Goal: Information Seeking & Learning: Learn about a topic

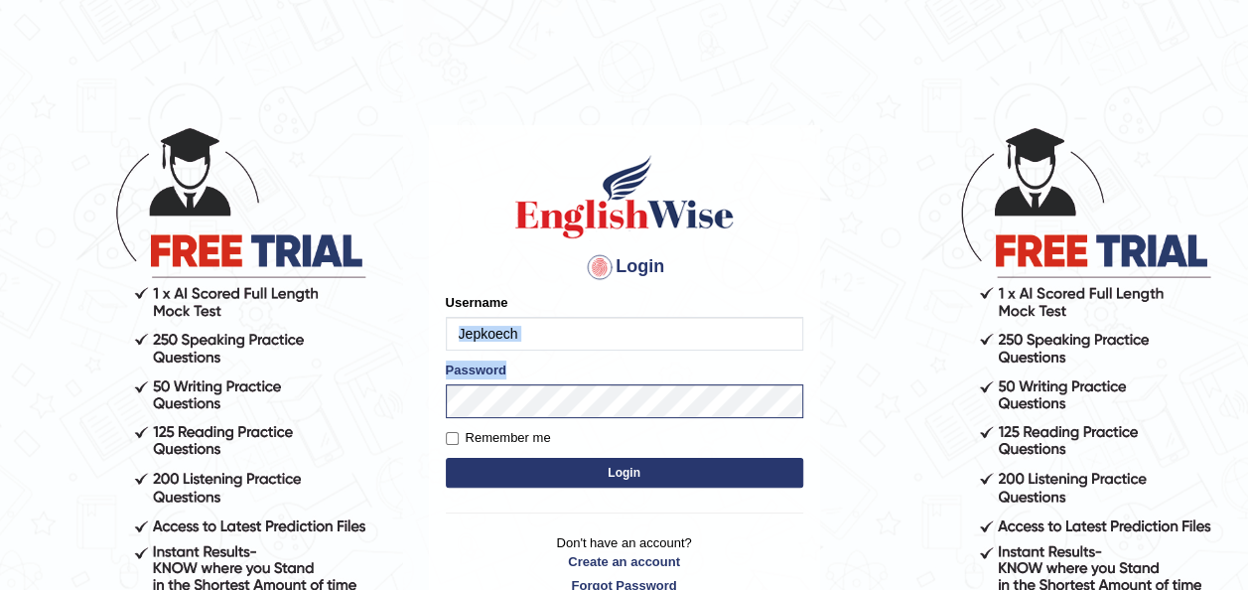
click at [582, 404] on body "Login Please fix the following errors: Username Jepkoech Password Remember me L…" at bounding box center [624, 358] width 1248 height 590
click at [508, 478] on button "Login" at bounding box center [624, 473] width 357 height 30
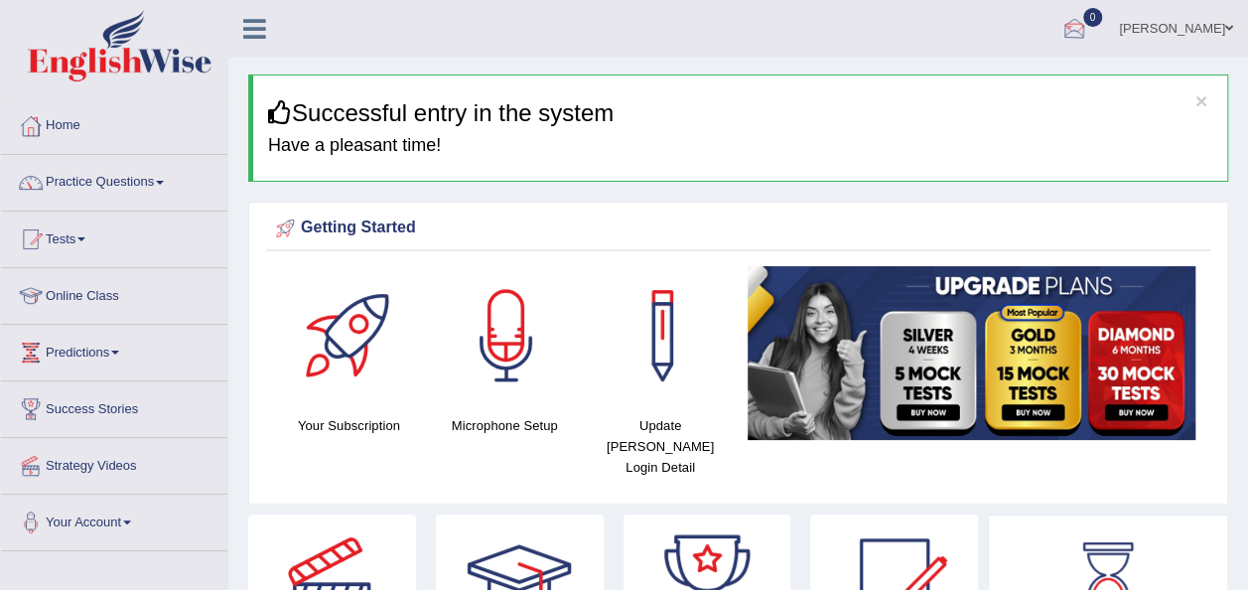
click at [1089, 27] on div at bounding box center [1075, 30] width 30 height 30
click at [993, 85] on strong "See All Alerts" at bounding box center [949, 83] width 88 height 16
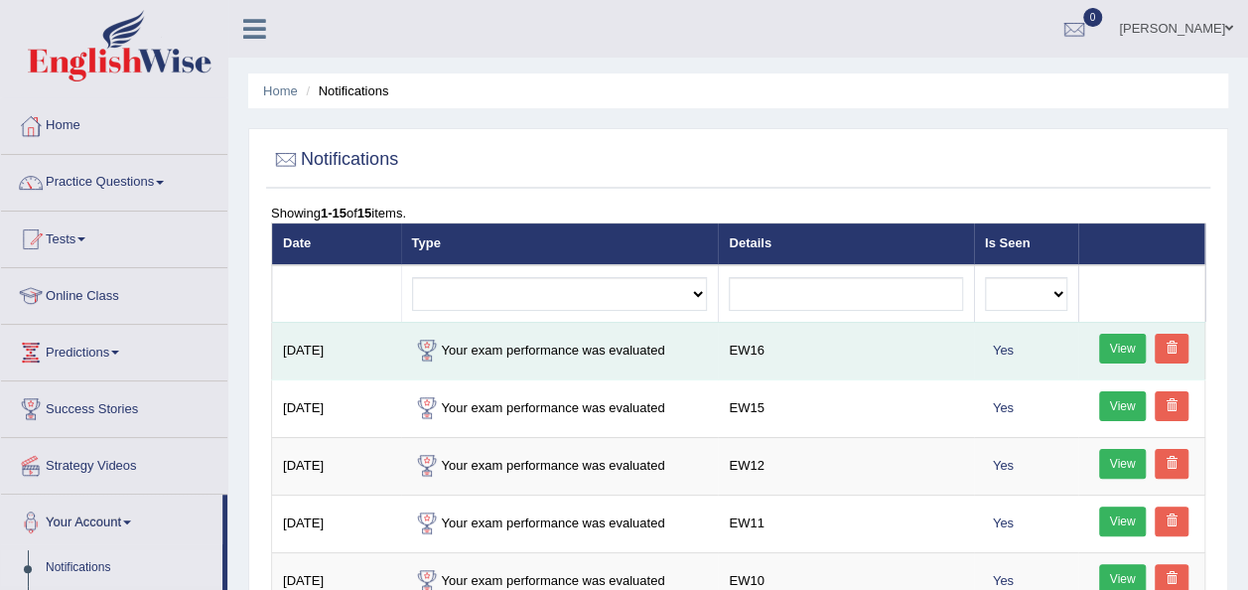
click at [1113, 341] on link "View" at bounding box center [1123, 349] width 48 height 30
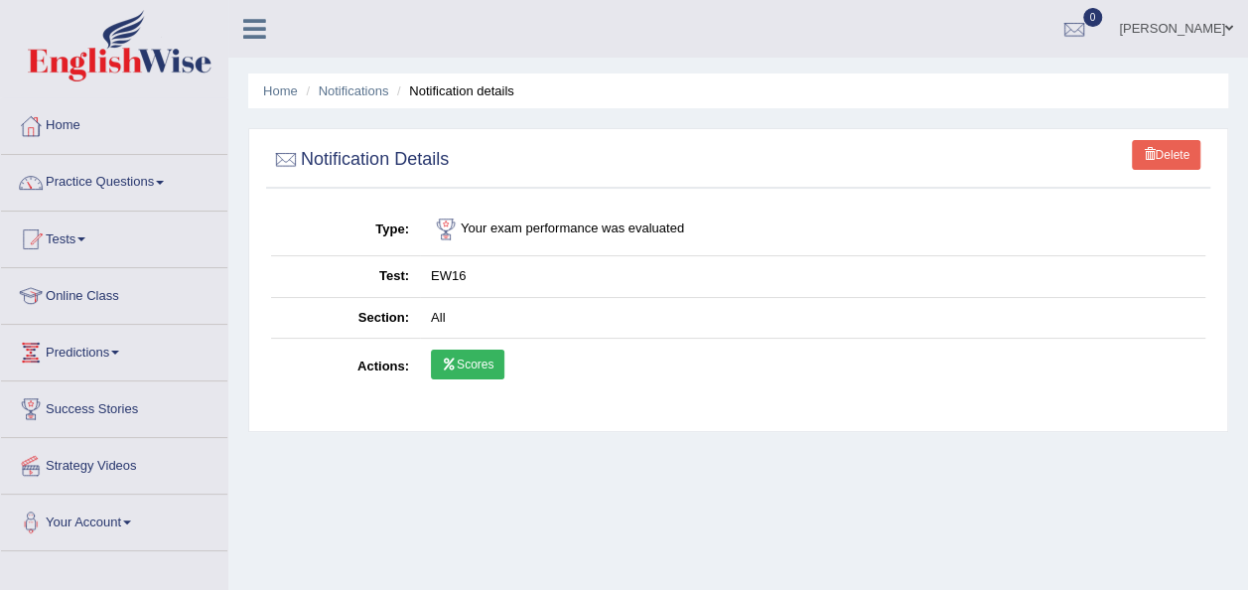
click at [461, 370] on link "Scores" at bounding box center [467, 365] width 73 height 30
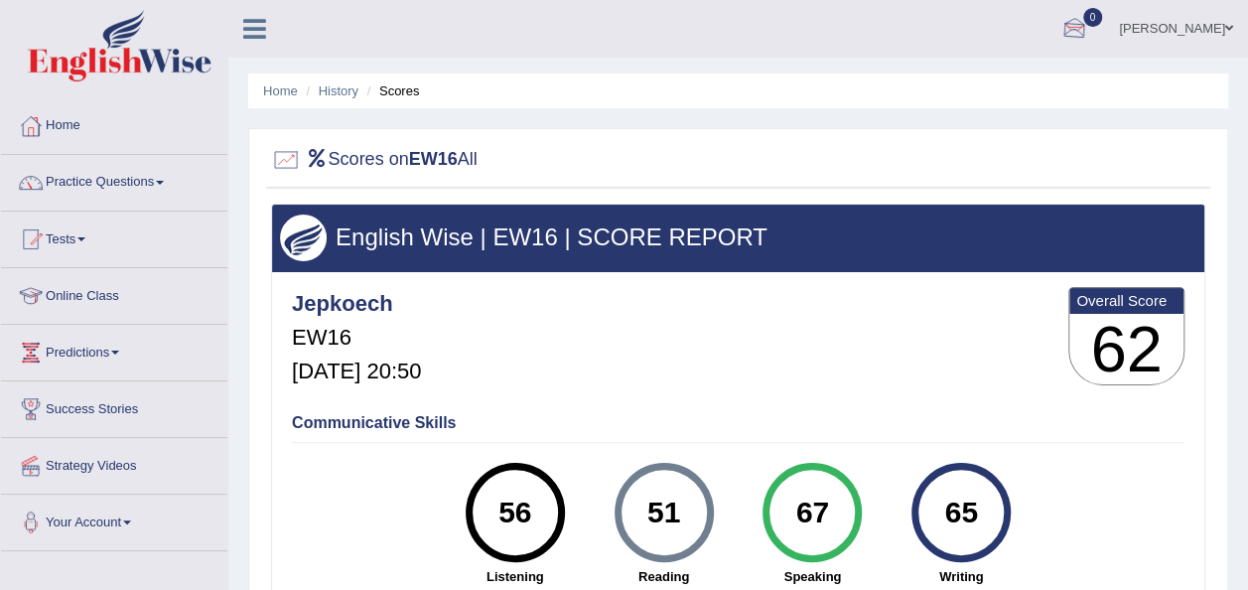
click at [1089, 19] on div at bounding box center [1075, 30] width 30 height 30
click at [993, 84] on strong "See All Alerts" at bounding box center [949, 83] width 88 height 16
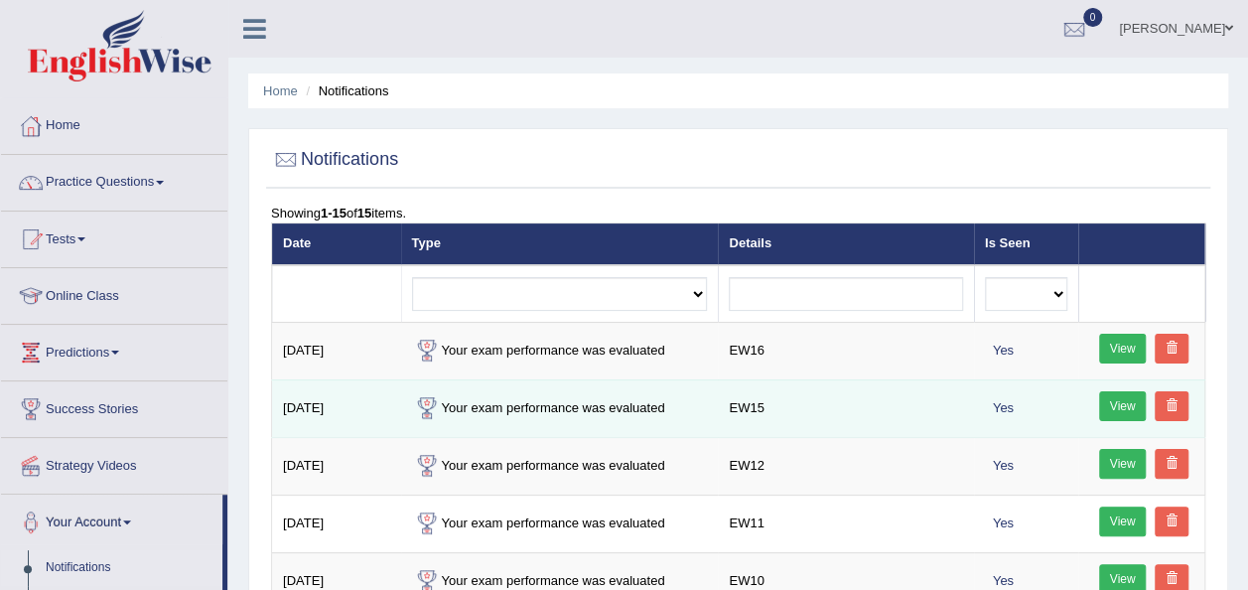
click at [1116, 397] on link "View" at bounding box center [1123, 406] width 48 height 30
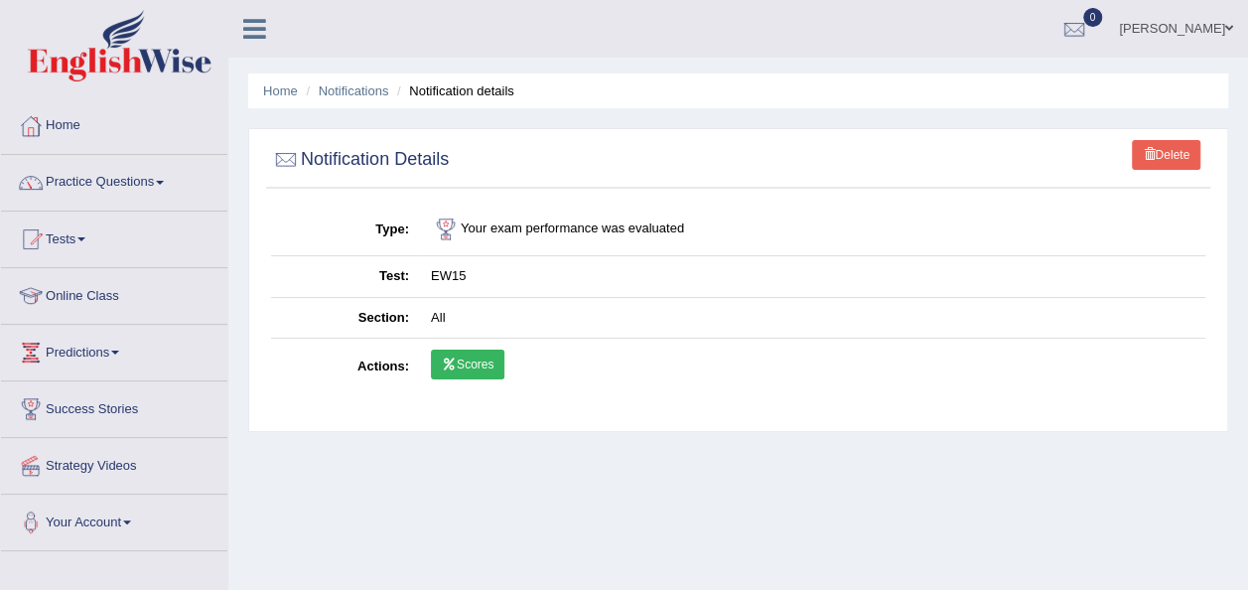
click at [468, 360] on link "Scores" at bounding box center [467, 365] width 73 height 30
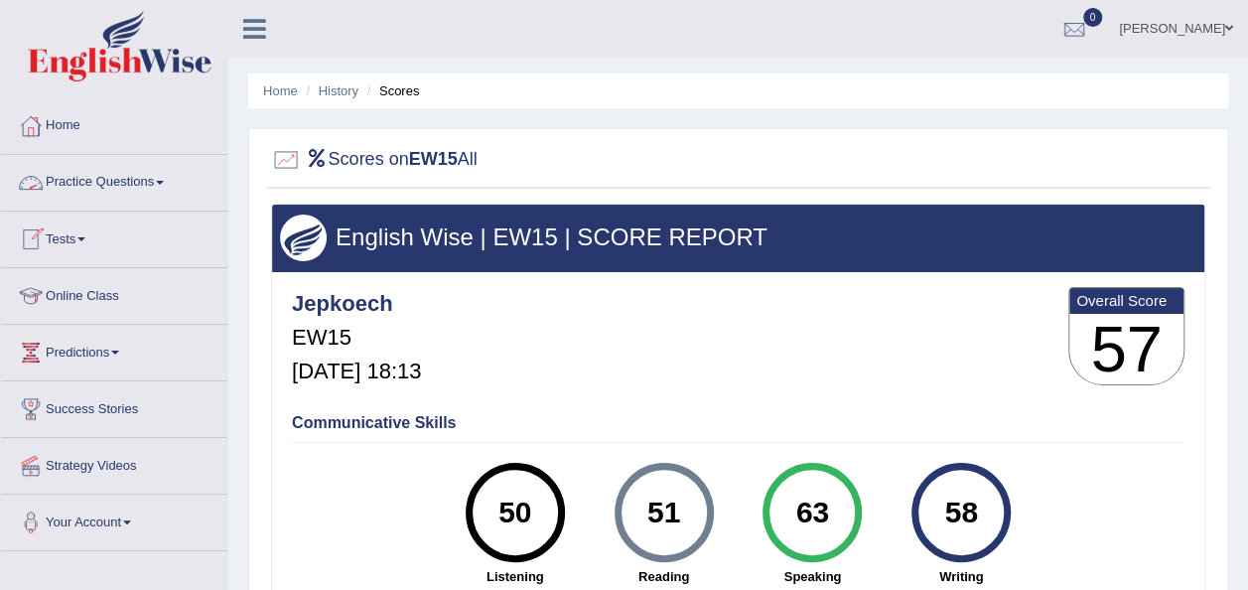
click at [164, 184] on span at bounding box center [160, 183] width 8 height 4
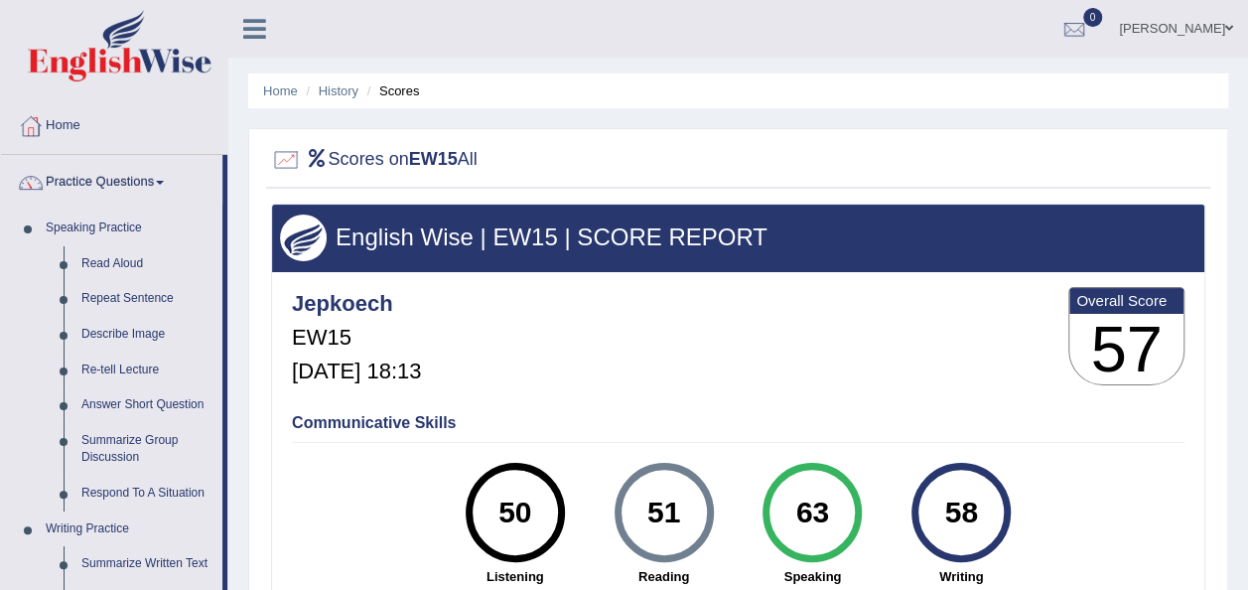
click at [164, 184] on span at bounding box center [160, 183] width 8 height 4
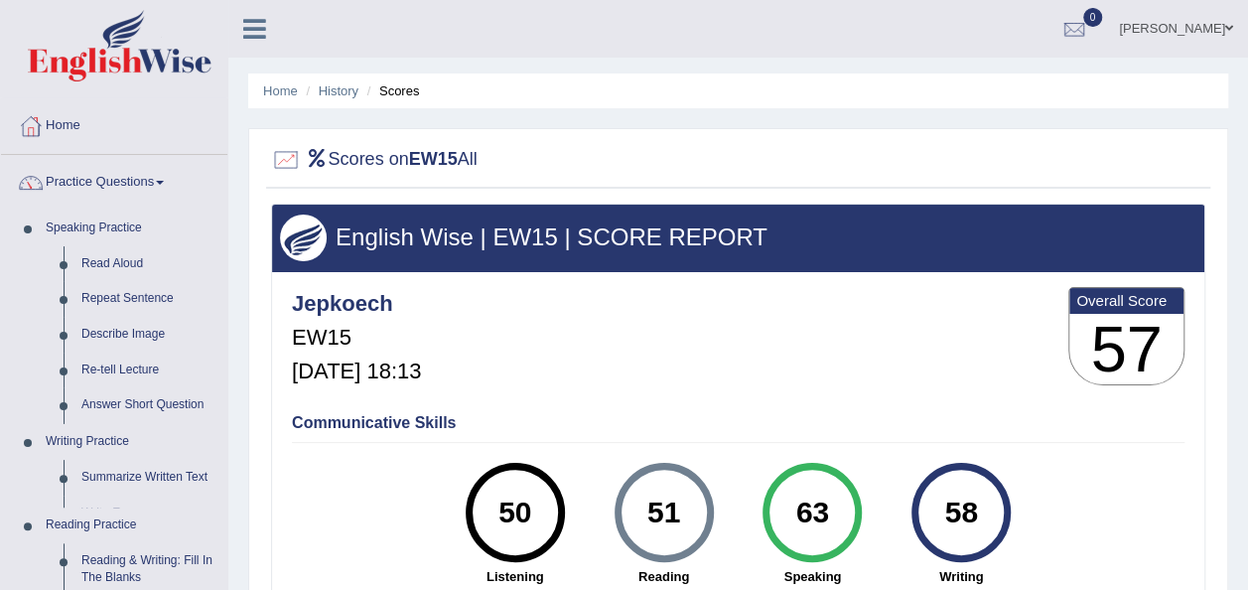
click at [164, 184] on span at bounding box center [160, 183] width 8 height 4
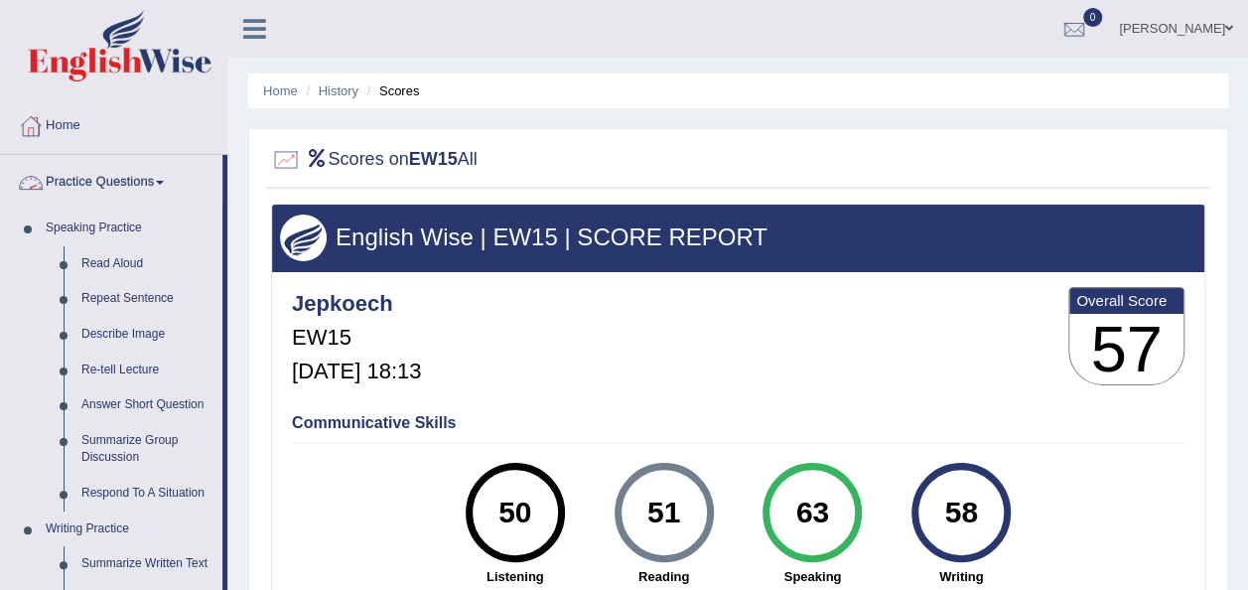
click at [164, 182] on span at bounding box center [160, 183] width 8 height 4
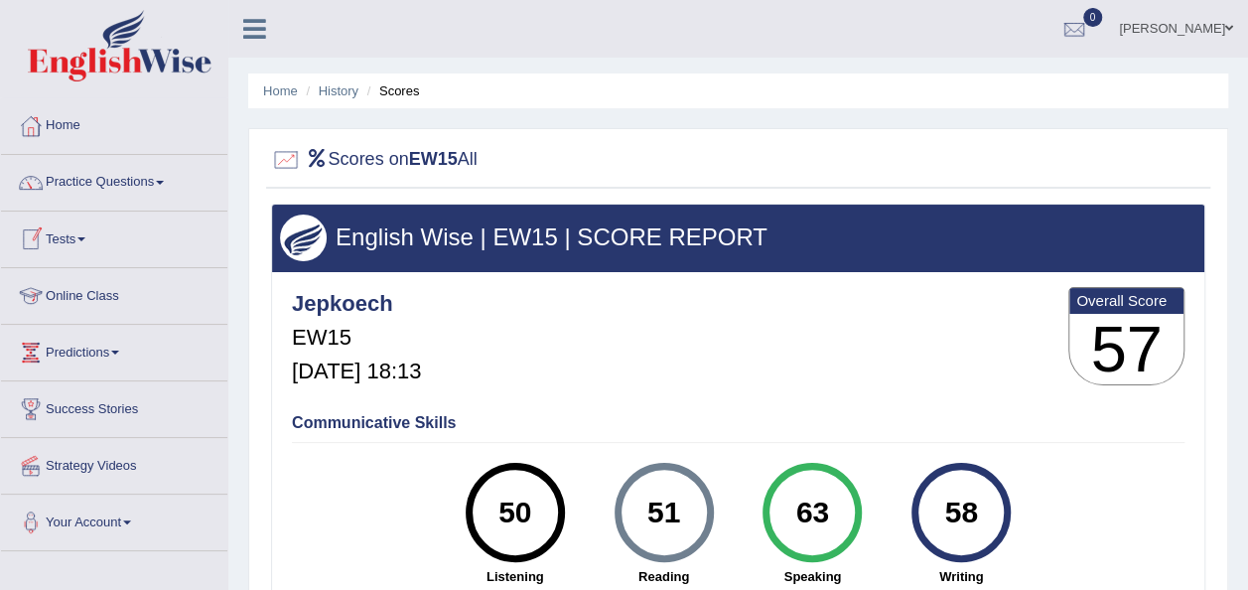
click at [107, 293] on link "Online Class" at bounding box center [114, 293] width 226 height 50
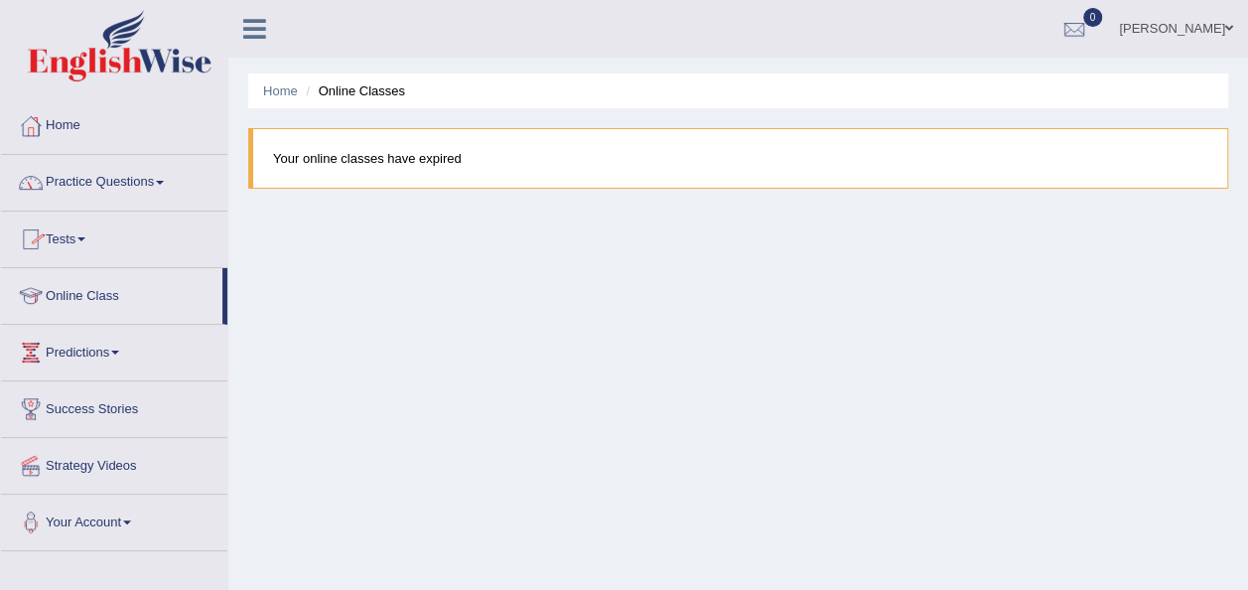
click at [175, 182] on link "Practice Questions" at bounding box center [114, 180] width 226 height 50
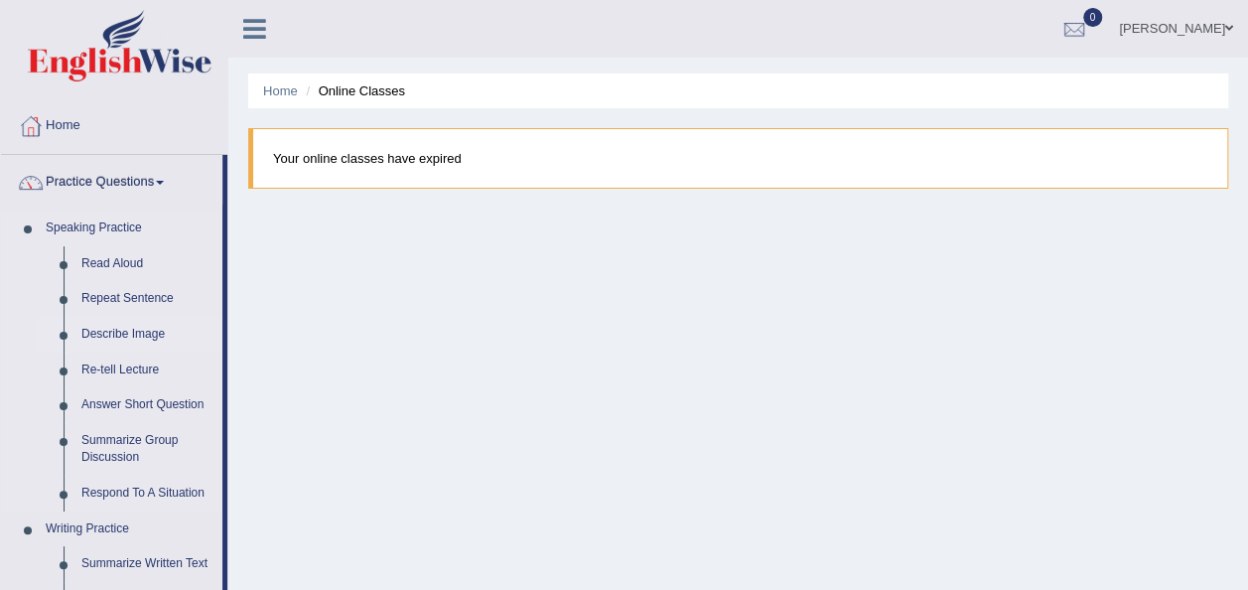
click at [117, 337] on link "Describe Image" at bounding box center [147, 335] width 150 height 36
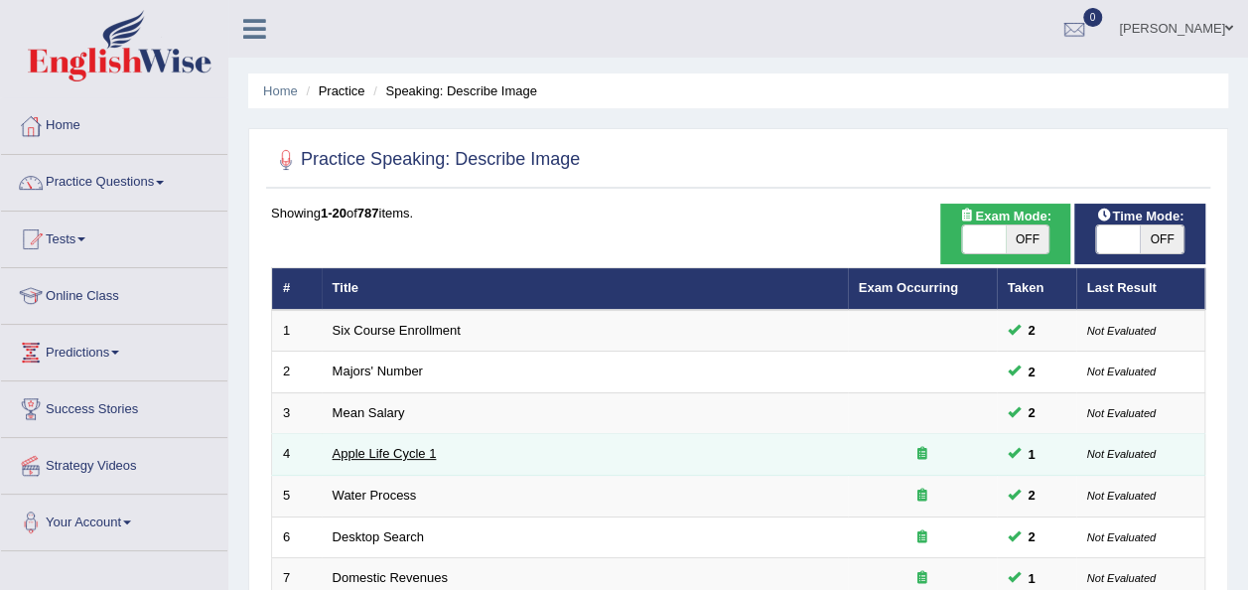
click at [369, 450] on link "Apple Life Cycle 1" at bounding box center [385, 453] width 104 height 15
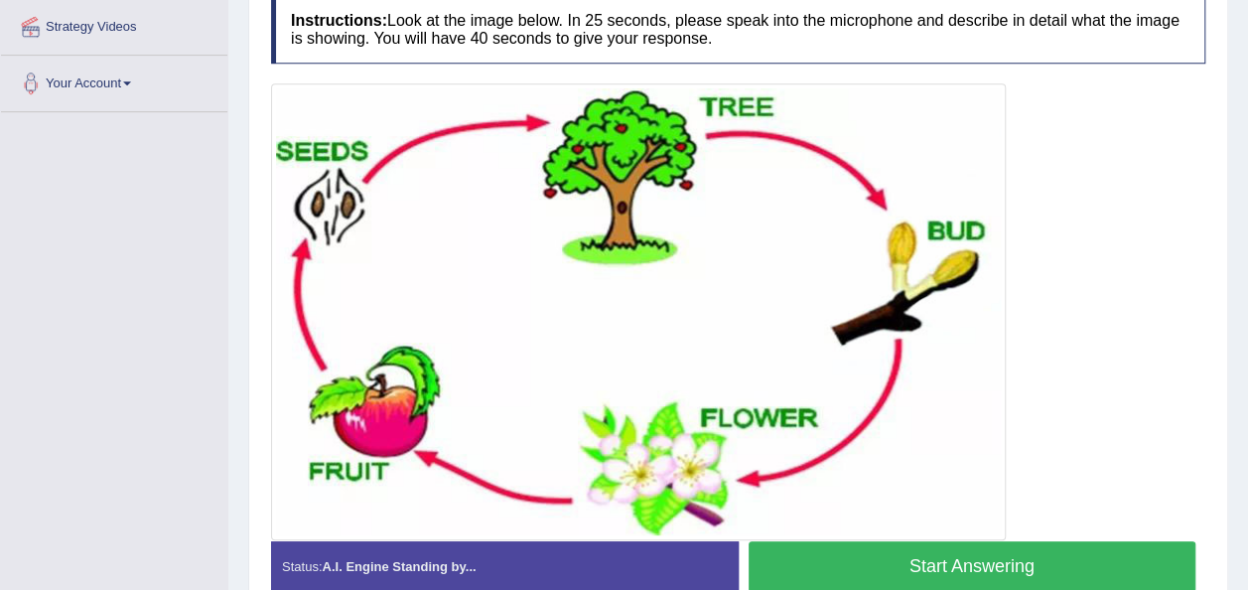
scroll to position [440, 0]
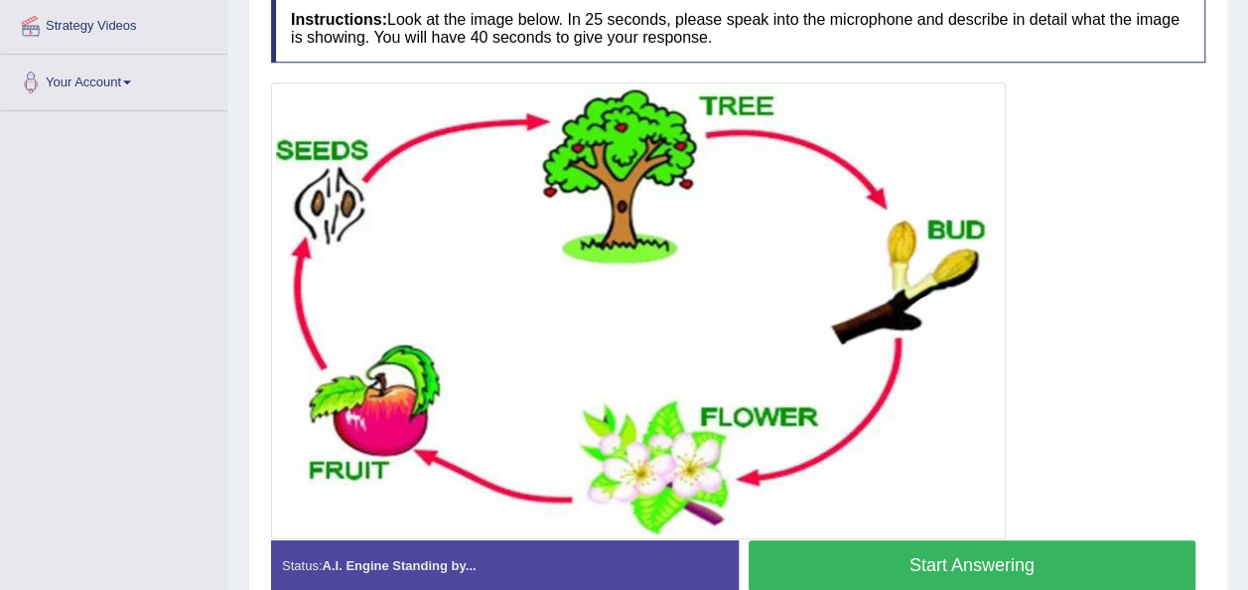
click at [866, 557] on button "Start Answering" at bounding box center [973, 565] width 448 height 51
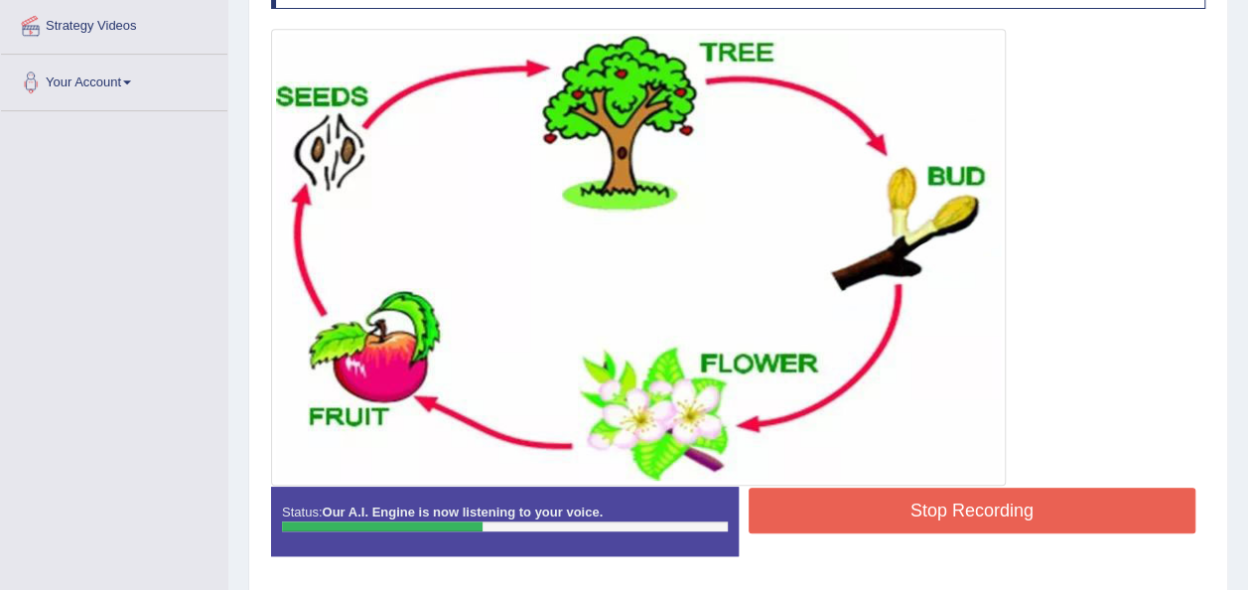
click at [847, 509] on button "Stop Recording" at bounding box center [973, 511] width 448 height 46
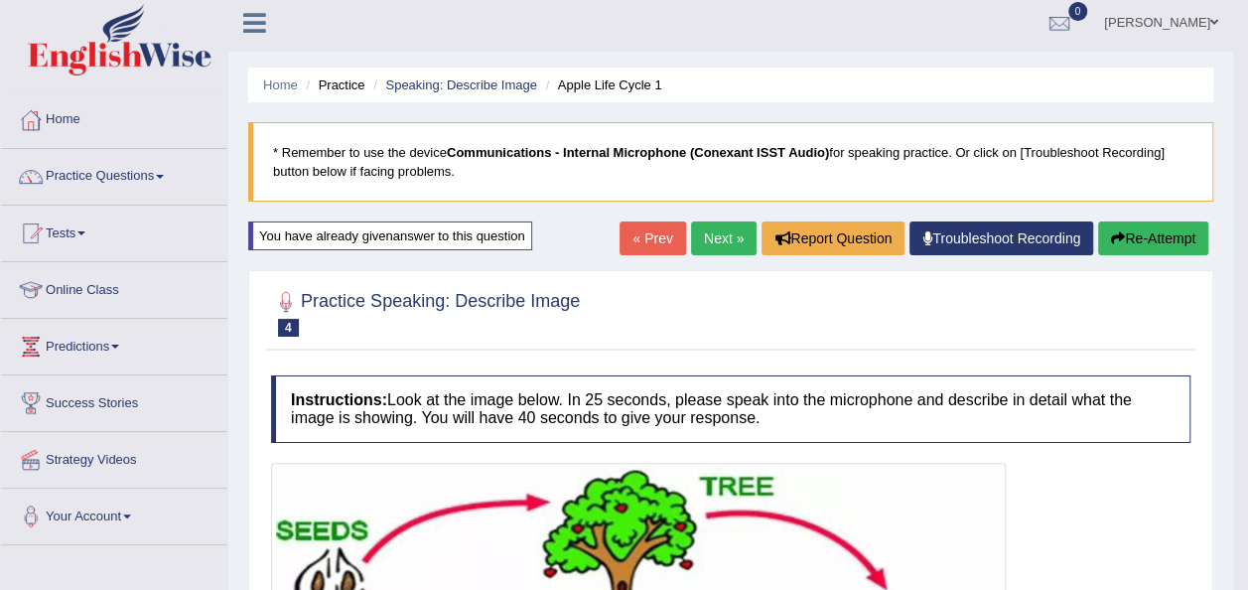
scroll to position [0, 0]
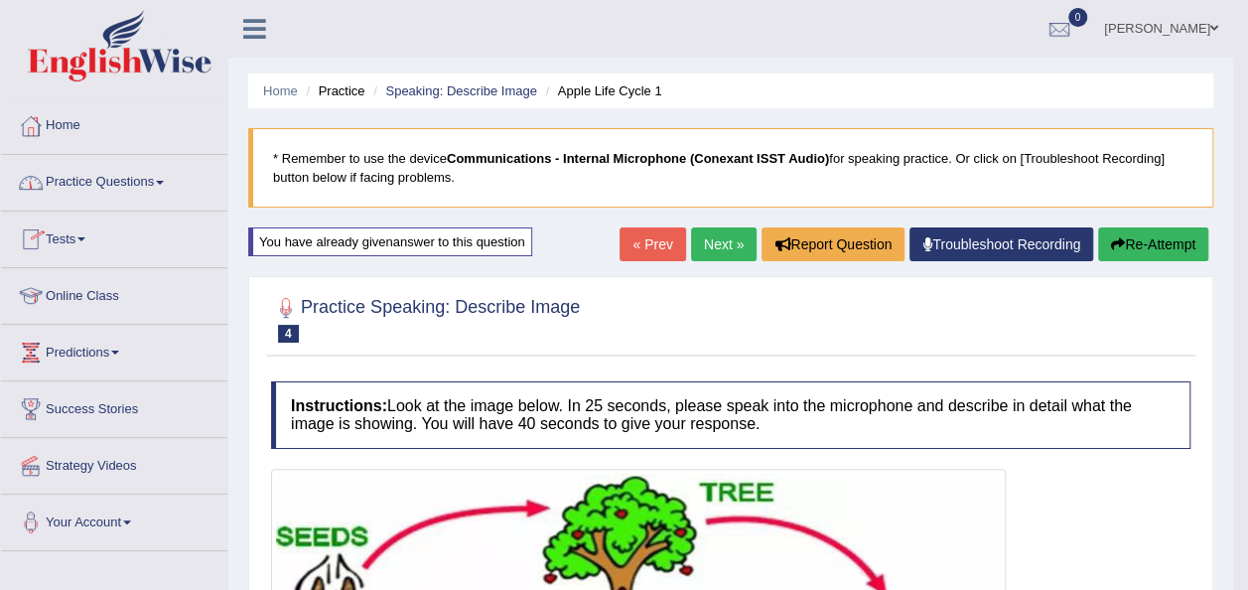
click link "Practice Questions"
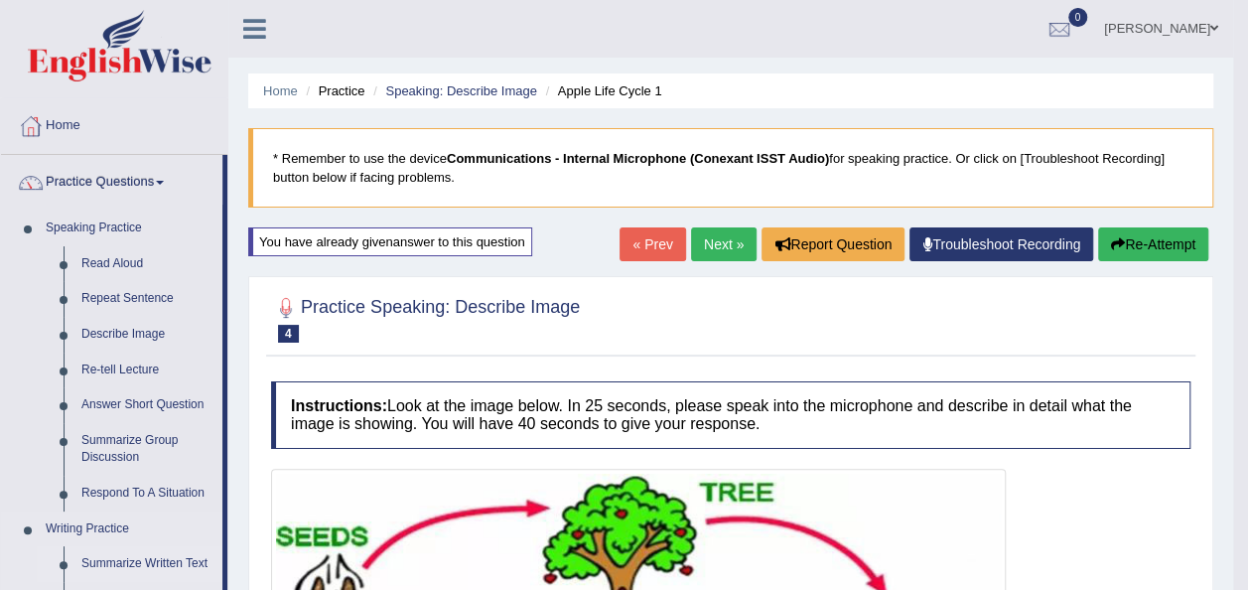
click link "Summarize Written Text"
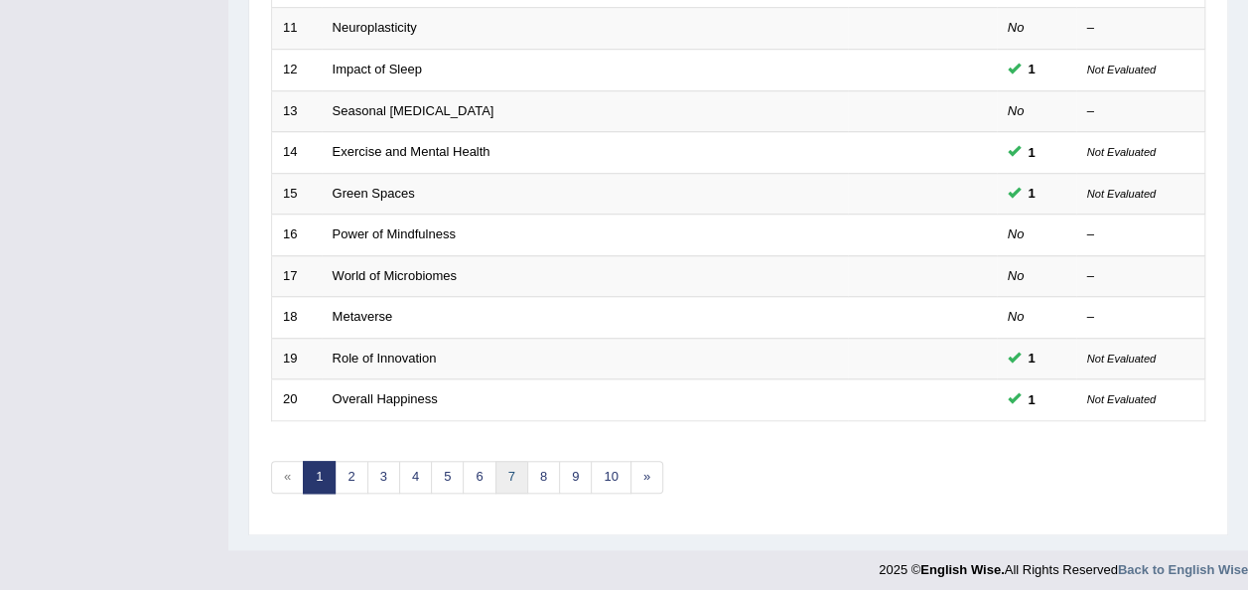
click at [500, 470] on link "7" at bounding box center [512, 477] width 33 height 33
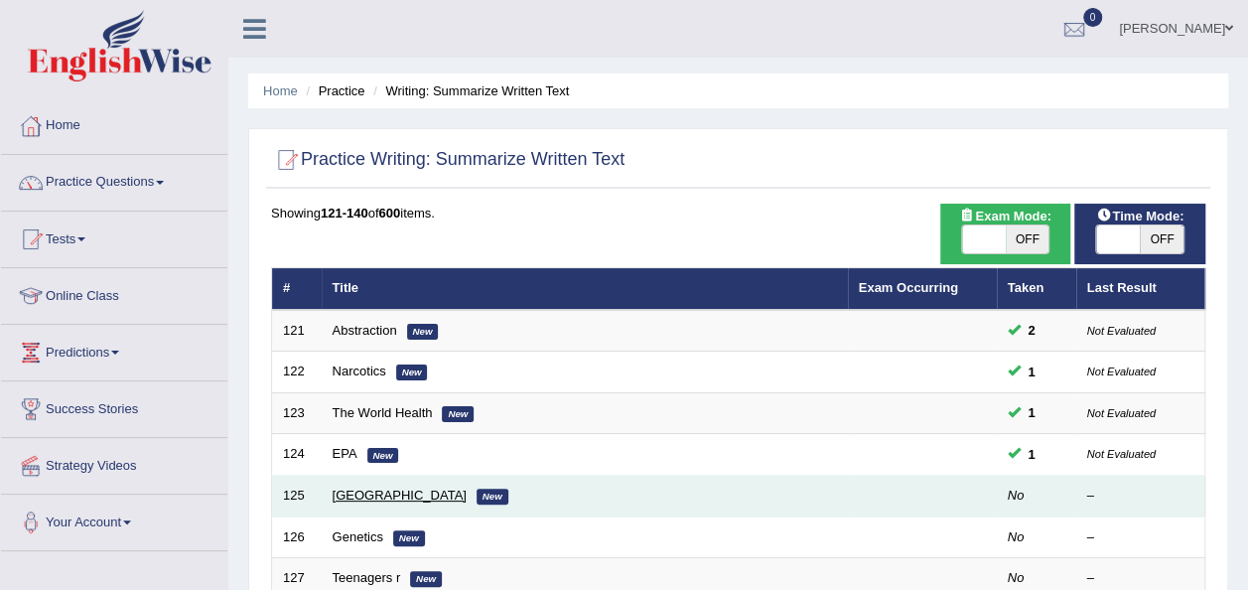
click at [377, 496] on link "[GEOGRAPHIC_DATA]" at bounding box center [400, 495] width 134 height 15
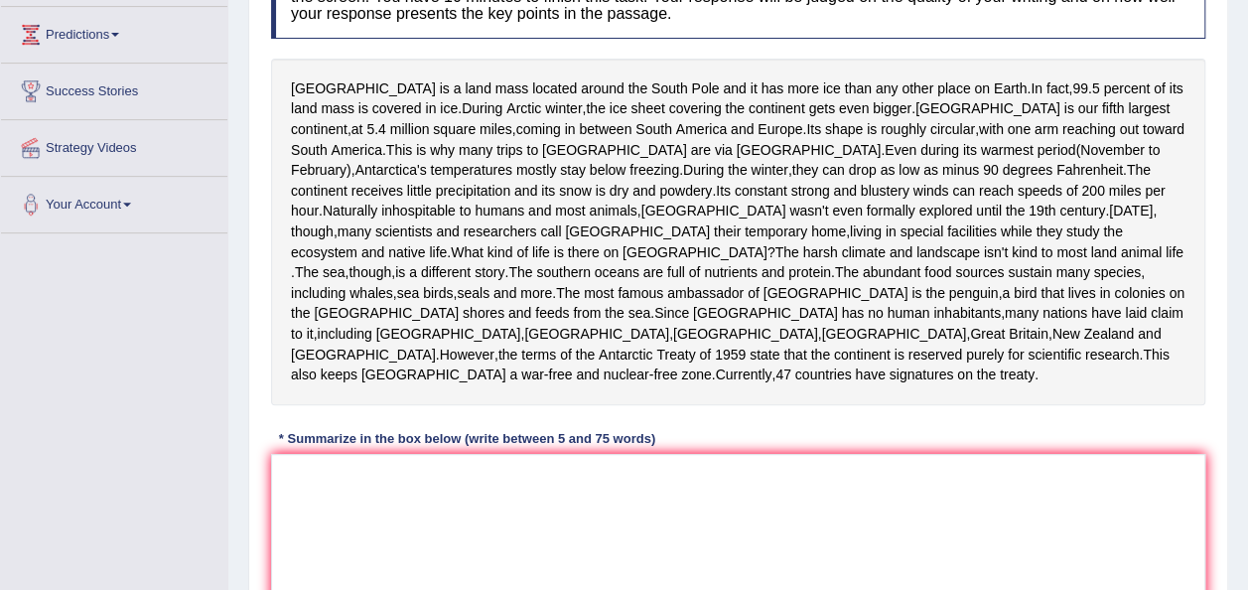
scroll to position [357, 0]
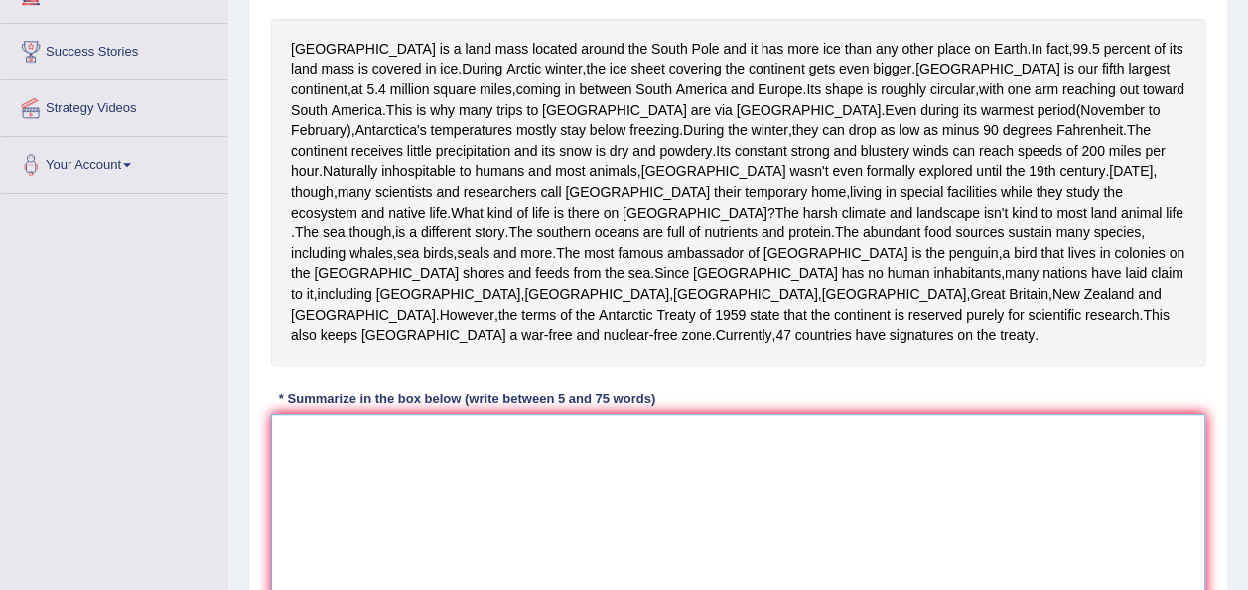
click at [353, 531] on textarea at bounding box center [738, 510] width 934 height 193
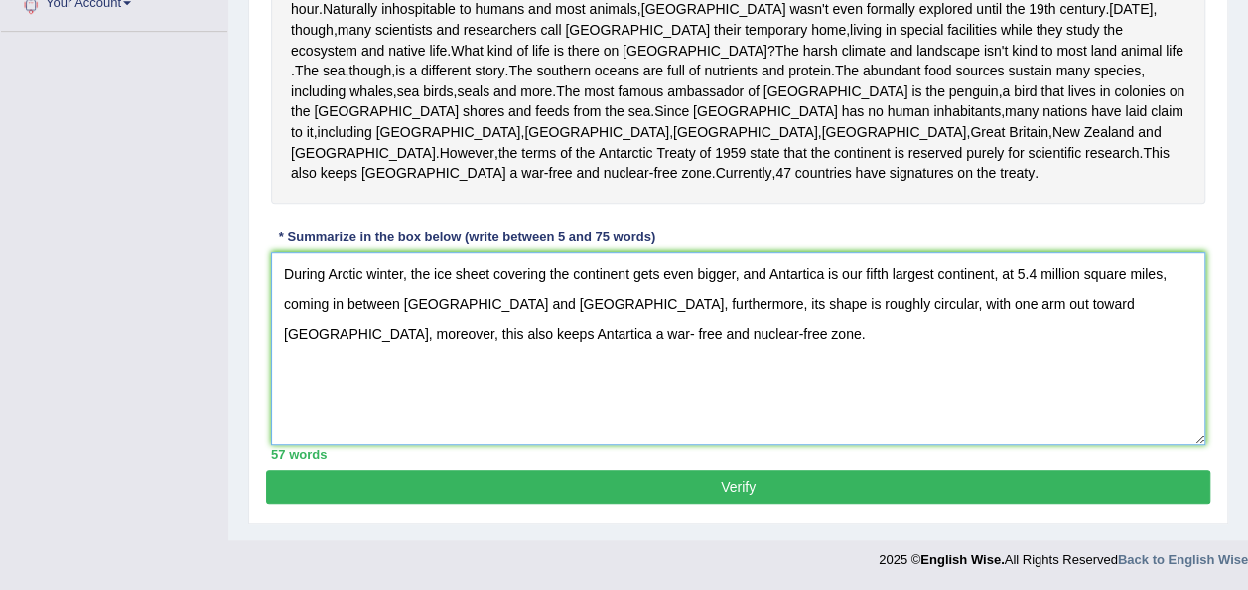
scroll to position [597, 0]
type textarea "During Arctic winter, the ice sheet covering the continent gets even bigger, an…"
click at [733, 490] on button "Verify" at bounding box center [738, 487] width 944 height 34
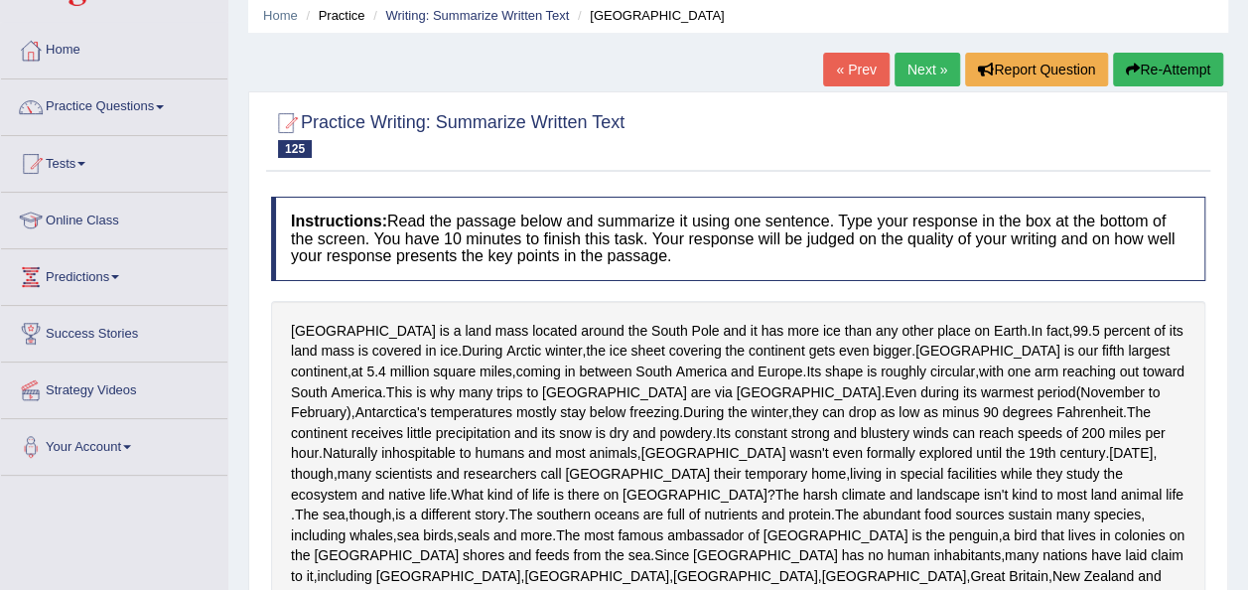
scroll to position [0, 0]
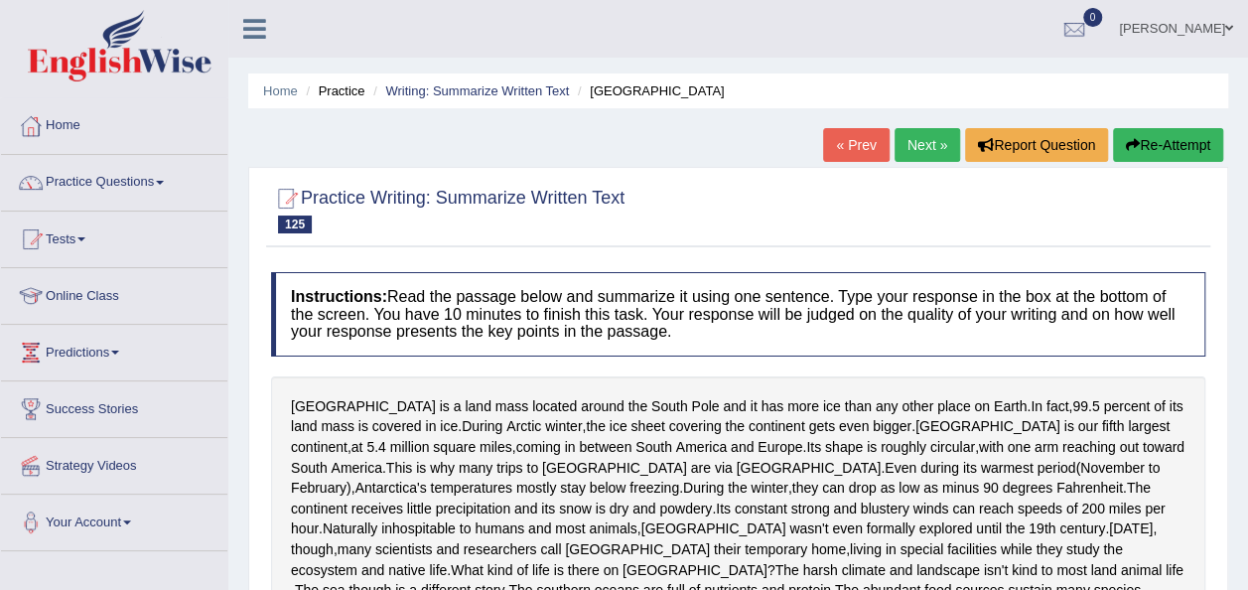
click at [1143, 145] on button "Re-Attempt" at bounding box center [1168, 145] width 110 height 34
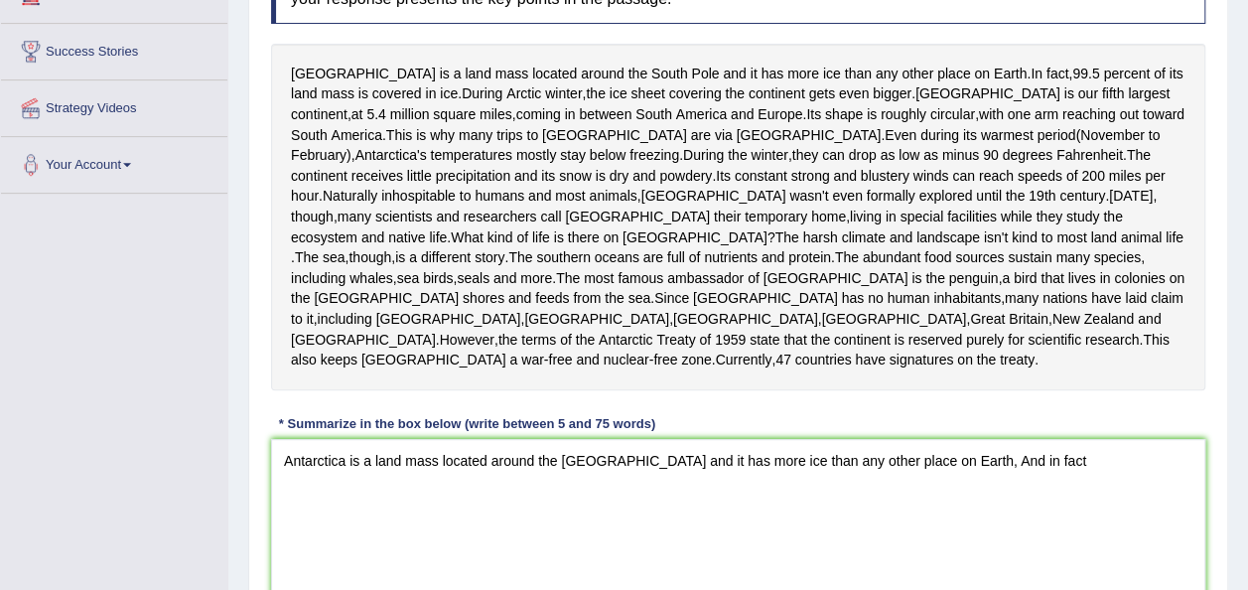
click at [954, 545] on textarea "Antarctica is a land mass located around the [GEOGRAPHIC_DATA] and it has more …" at bounding box center [738, 535] width 934 height 193
click at [1018, 539] on textarea "Antarctica is a land mass located around the [GEOGRAPHIC_DATA] and it has more …" at bounding box center [738, 535] width 934 height 193
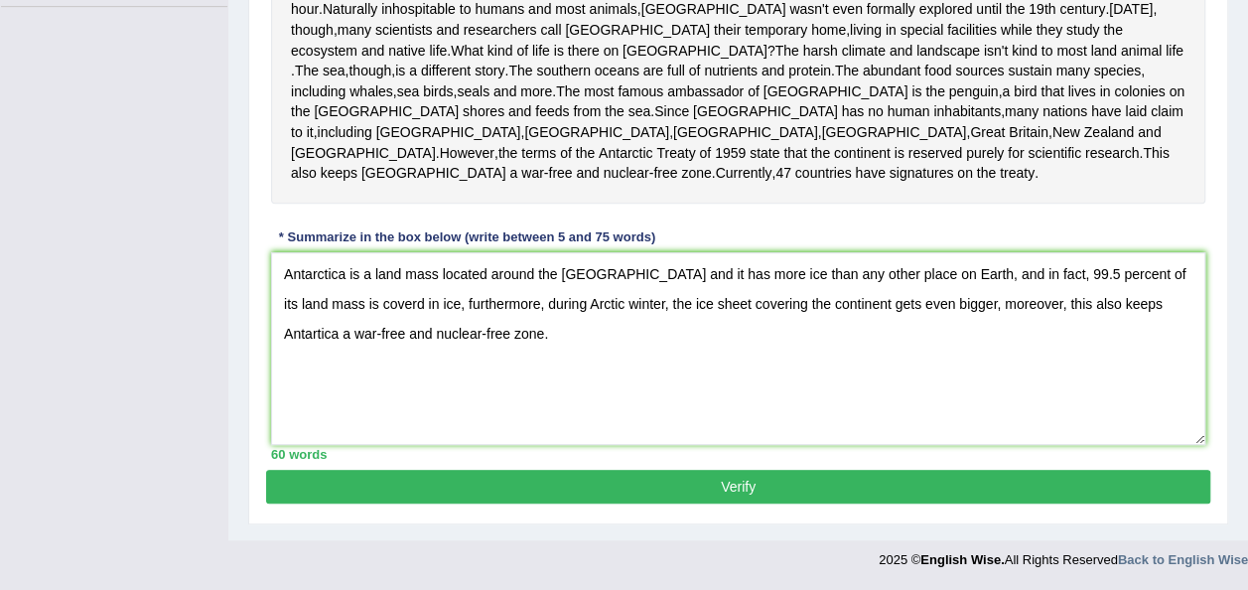
scroll to position [621, 0]
type textarea "Antarctica is a land mass located around the [GEOGRAPHIC_DATA] and it has more …"
click at [761, 482] on button "Verify" at bounding box center [738, 487] width 944 height 34
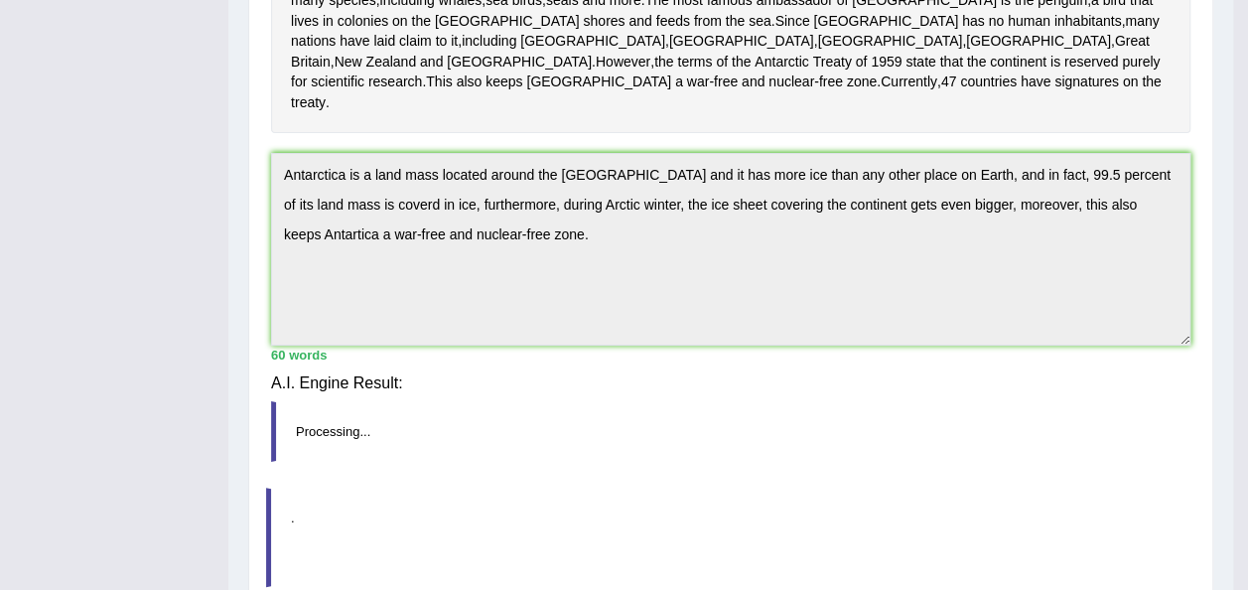
scroll to position [596, 0]
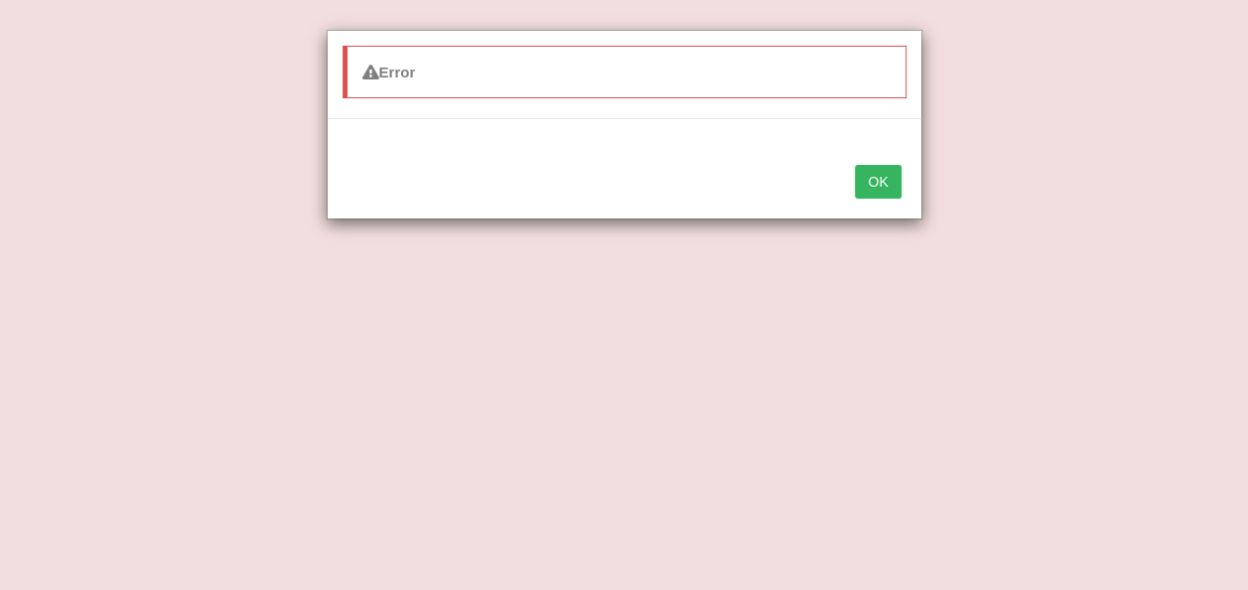
click at [873, 189] on button "OK" at bounding box center [878, 182] width 46 height 34
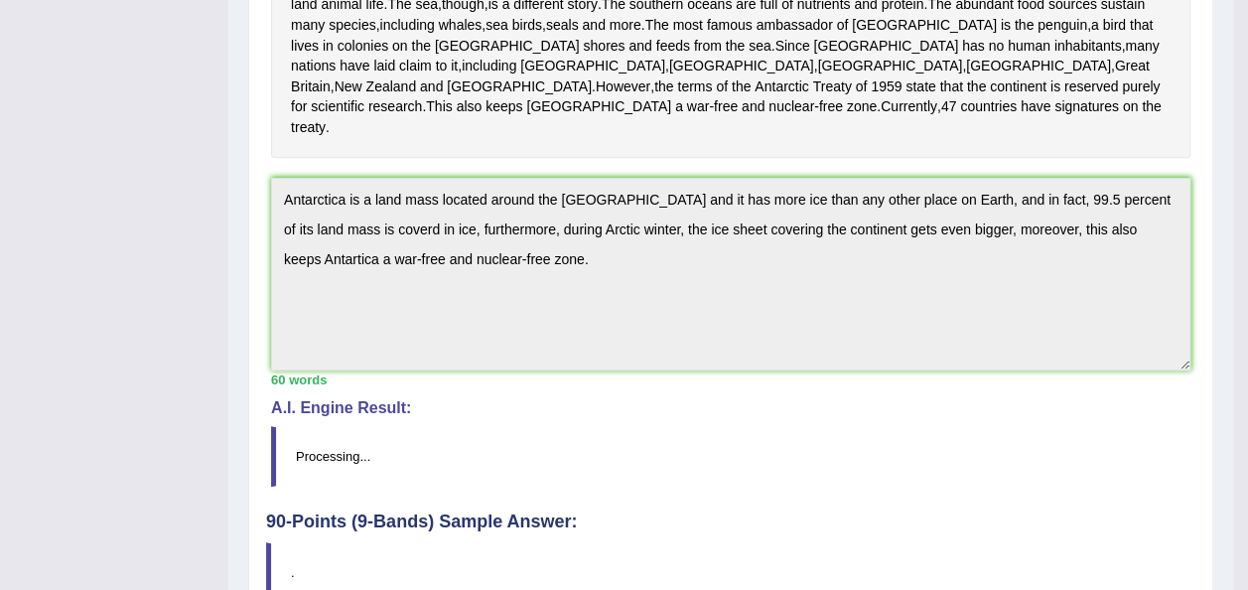
click at [702, 487] on blockquote "Processing..." at bounding box center [731, 456] width 920 height 61
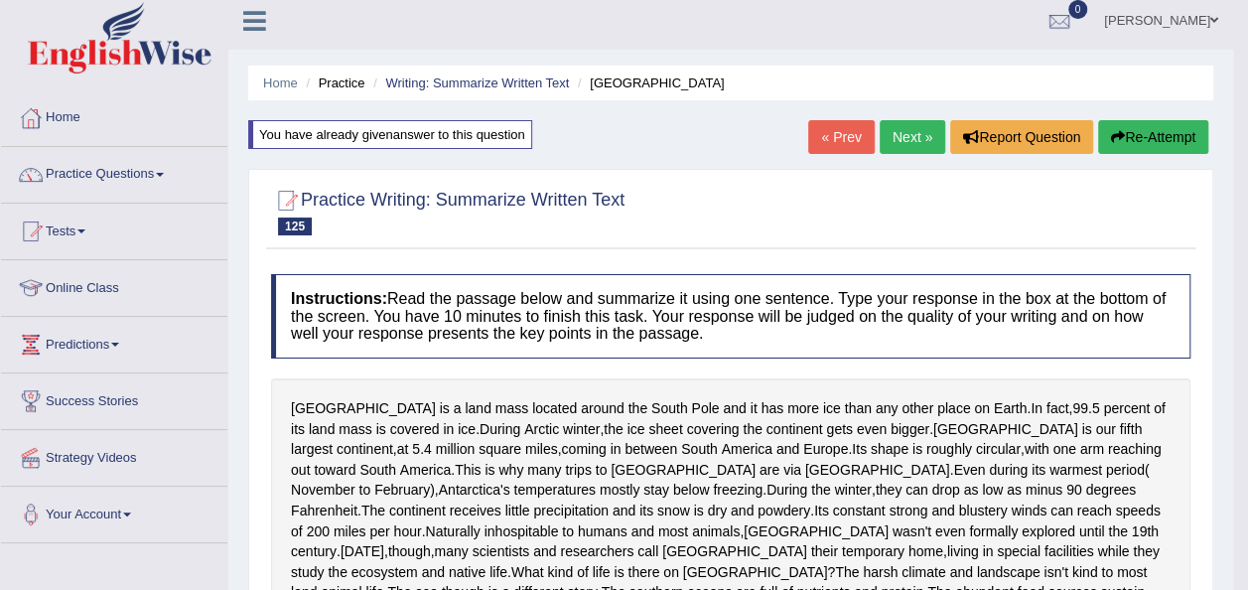
scroll to position [0, 0]
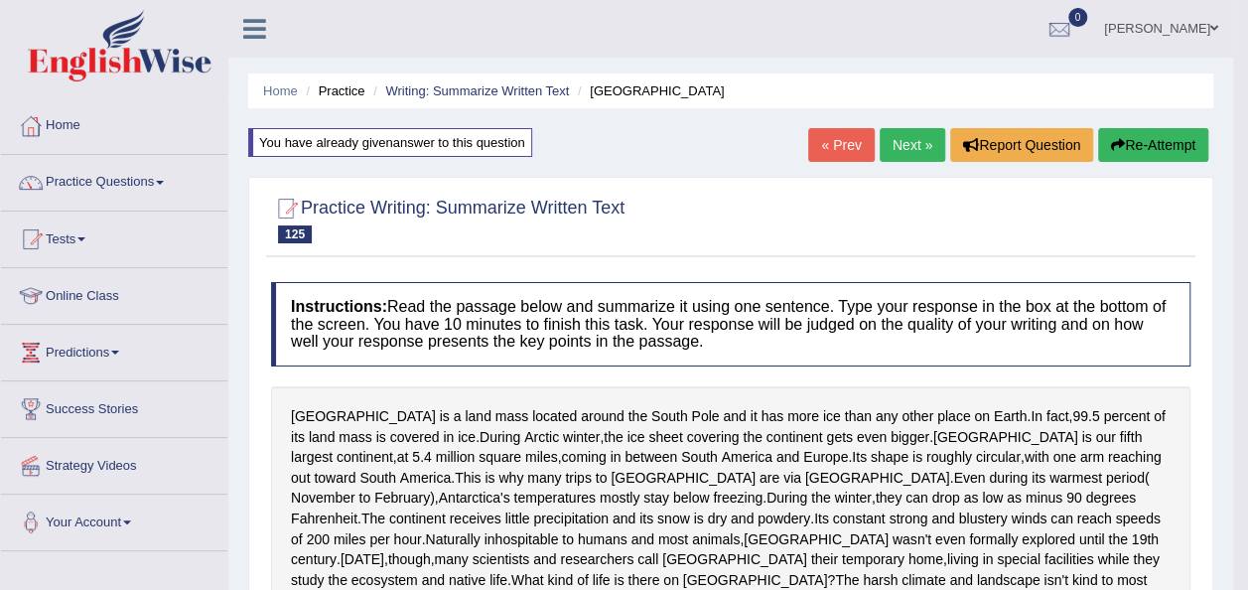
click at [433, 147] on div "You have already given answer to this question" at bounding box center [390, 142] width 284 height 29
click at [620, 90] on li "Antarctica" at bounding box center [649, 90] width 152 height 19
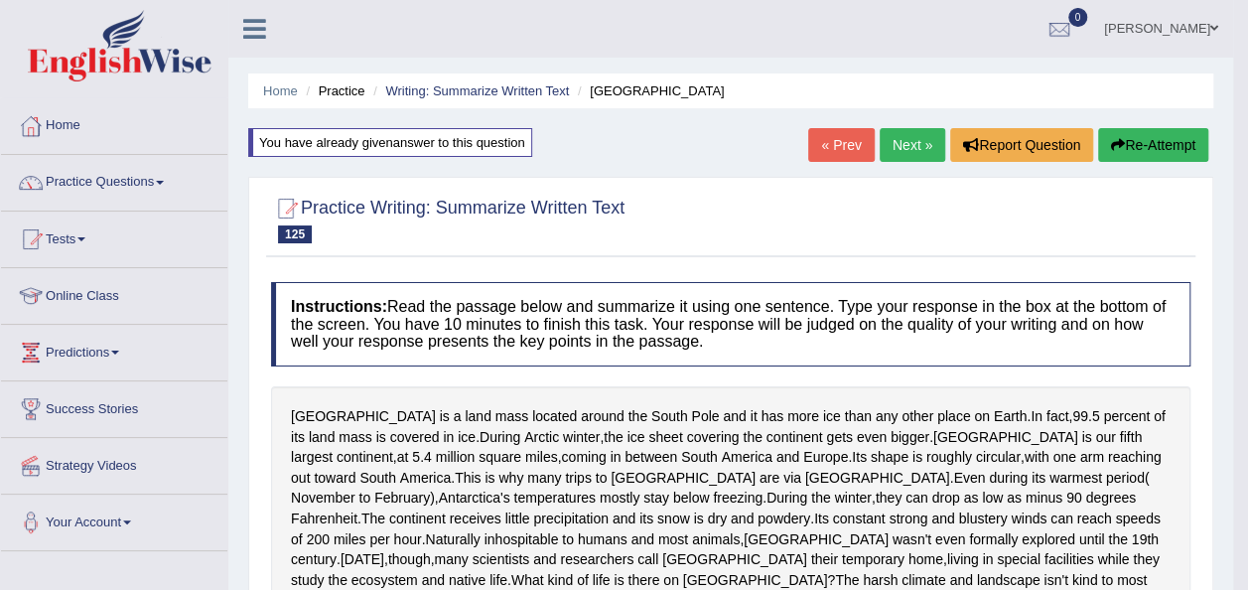
click at [912, 154] on link "Next »" at bounding box center [913, 145] width 66 height 34
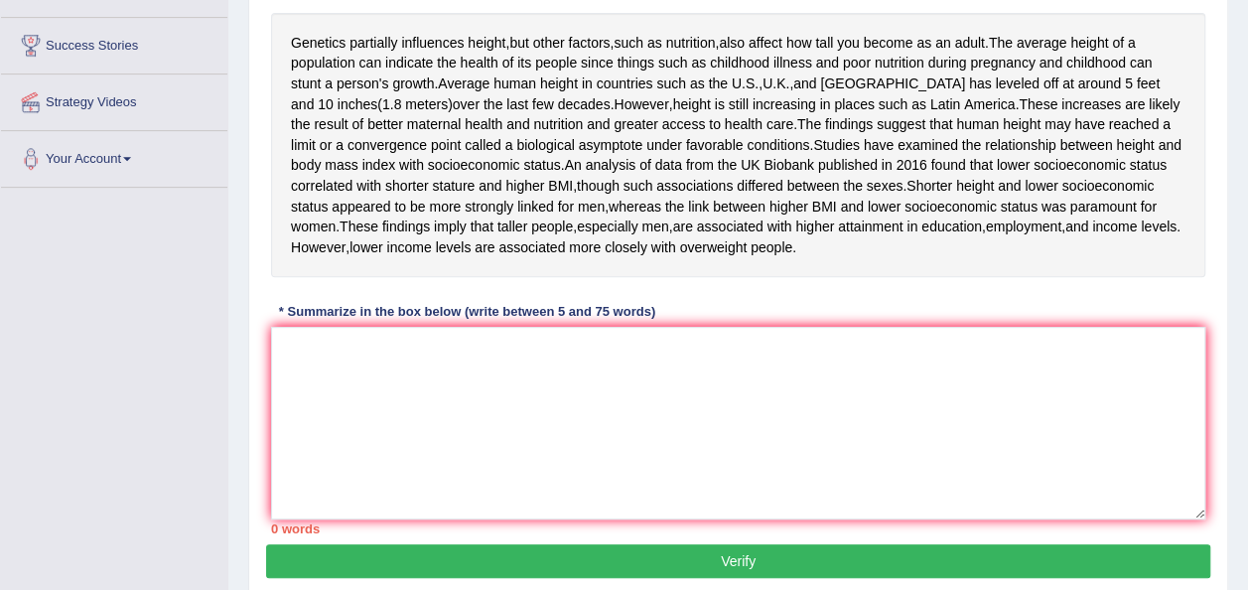
scroll to position [357, 0]
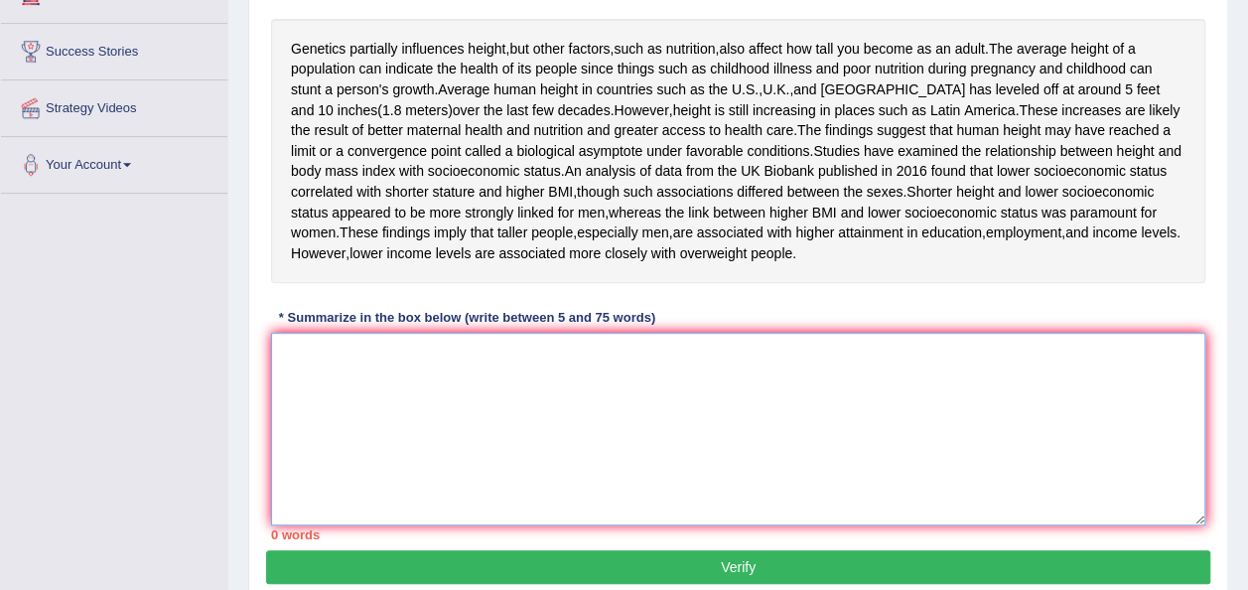
click at [440, 480] on textarea at bounding box center [738, 429] width 934 height 193
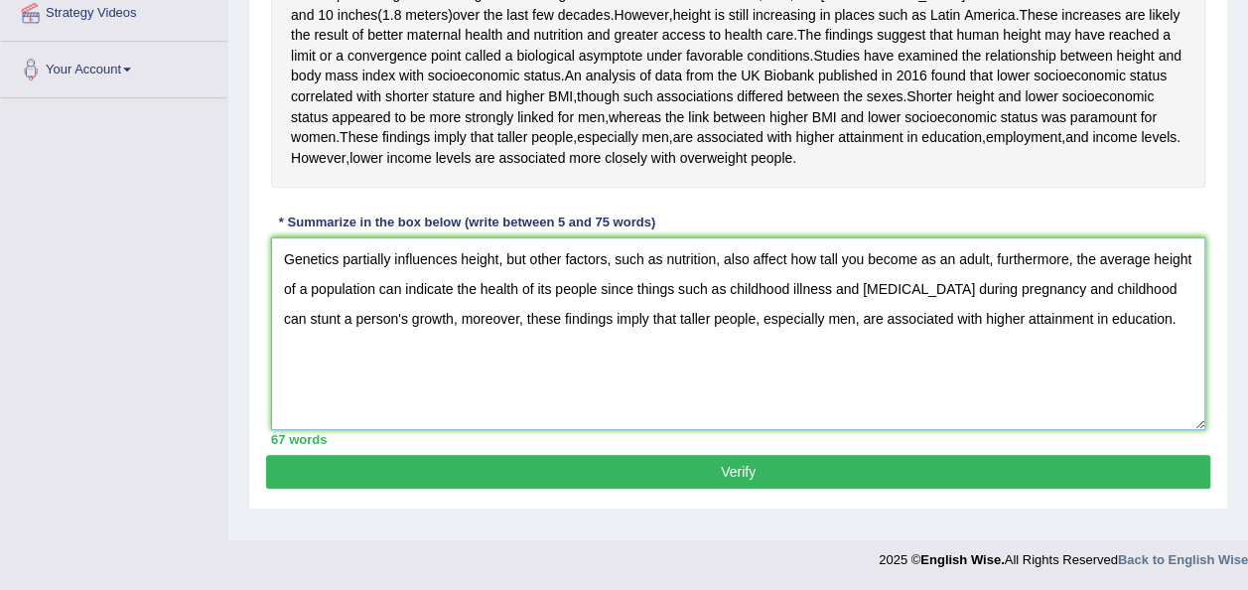
scroll to position [477, 0]
click at [1155, 393] on textarea "Genetics partially influences height, but other factors, such as nutrition, als…" at bounding box center [738, 333] width 934 height 193
type textarea "Genetics partially influences height, but other factors, such as nutrition, als…"
click at [765, 489] on button "Verify" at bounding box center [738, 472] width 944 height 34
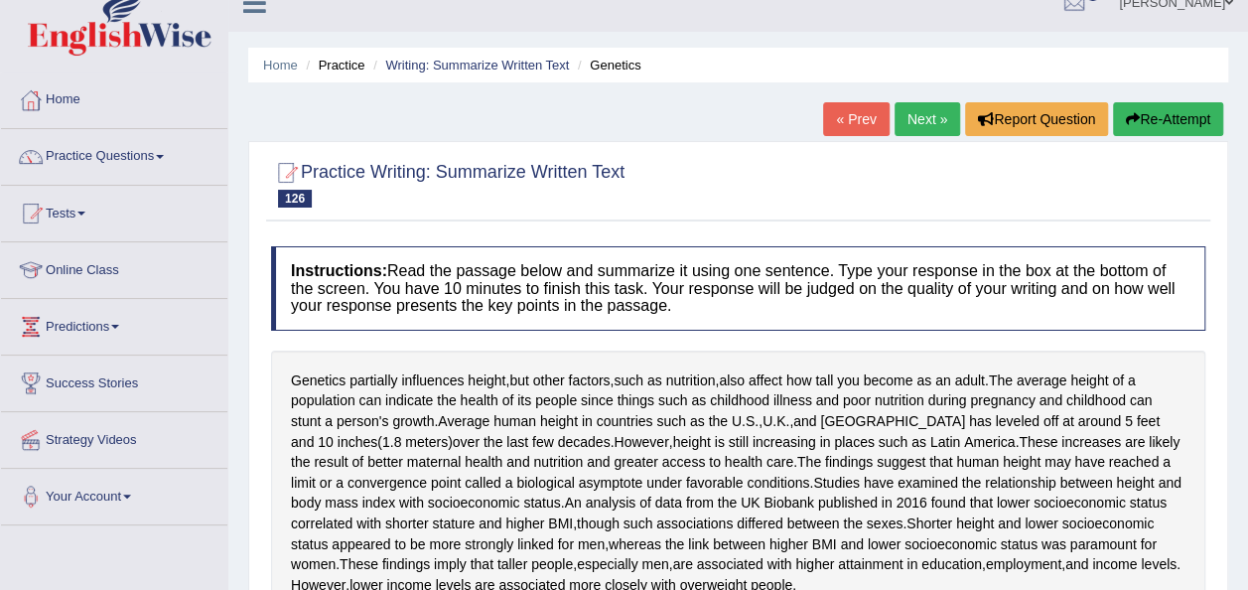
scroll to position [24, 0]
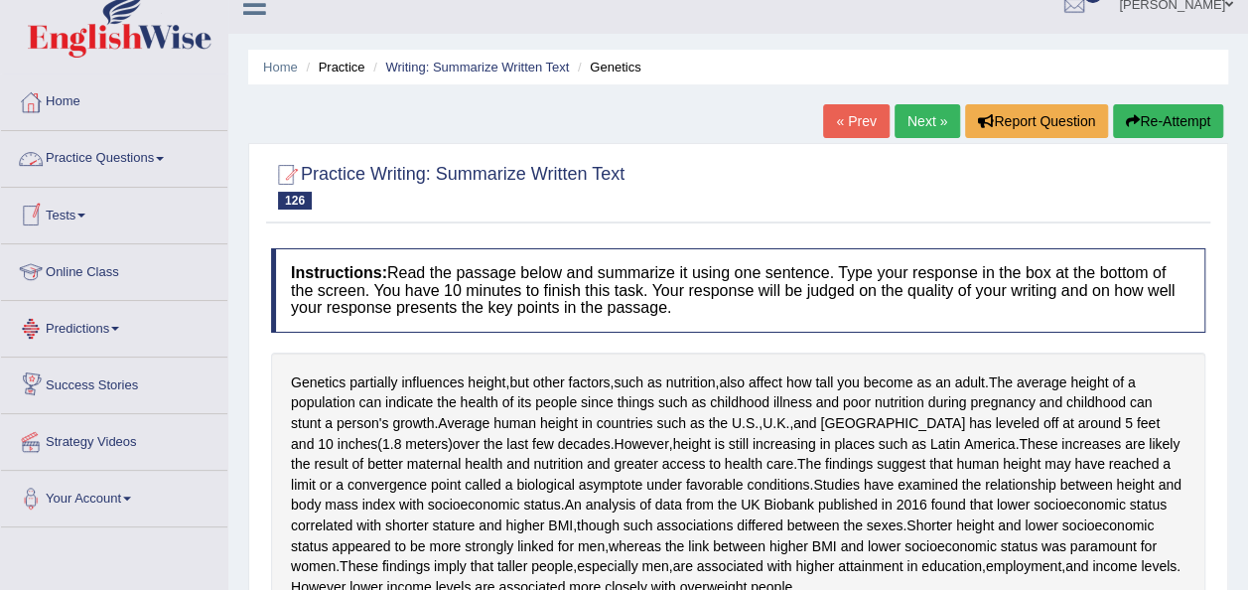
click at [168, 167] on link "Practice Questions" at bounding box center [114, 156] width 226 height 50
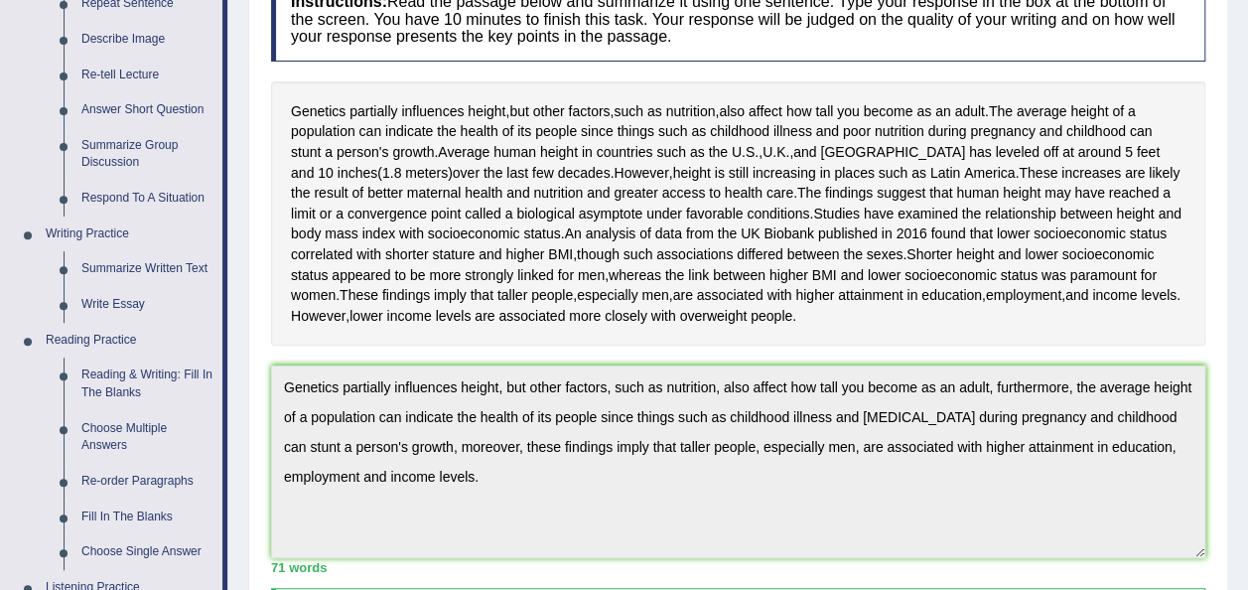
scroll to position [302, 0]
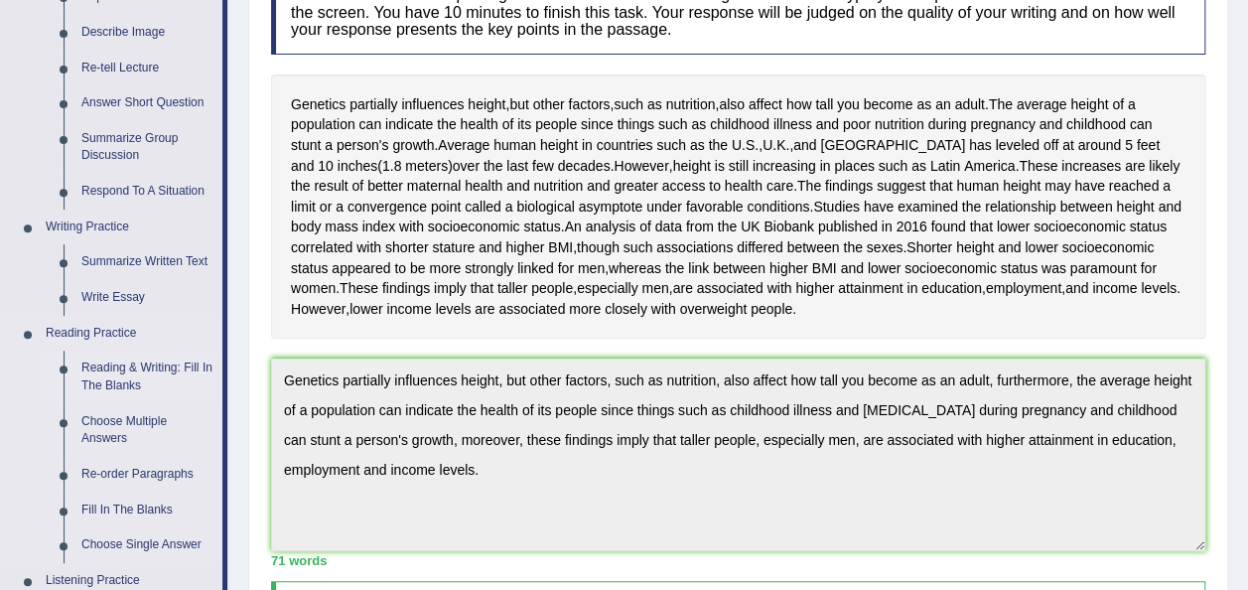
click at [132, 368] on link "Reading & Writing: Fill In The Blanks" at bounding box center [147, 377] width 150 height 53
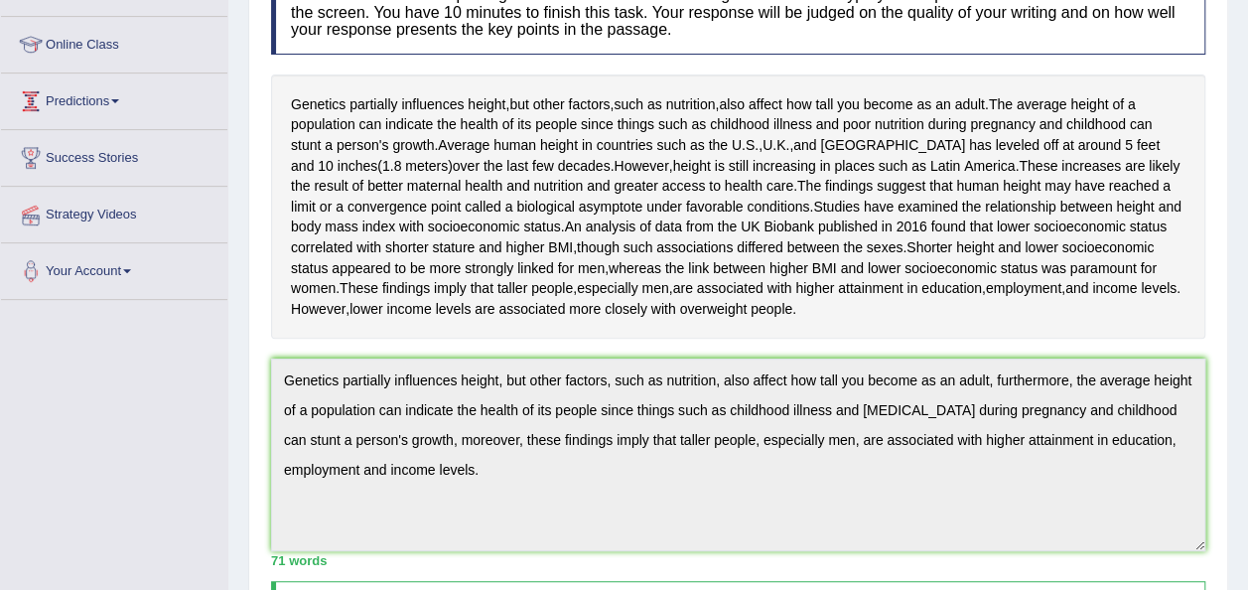
scroll to position [391, 0]
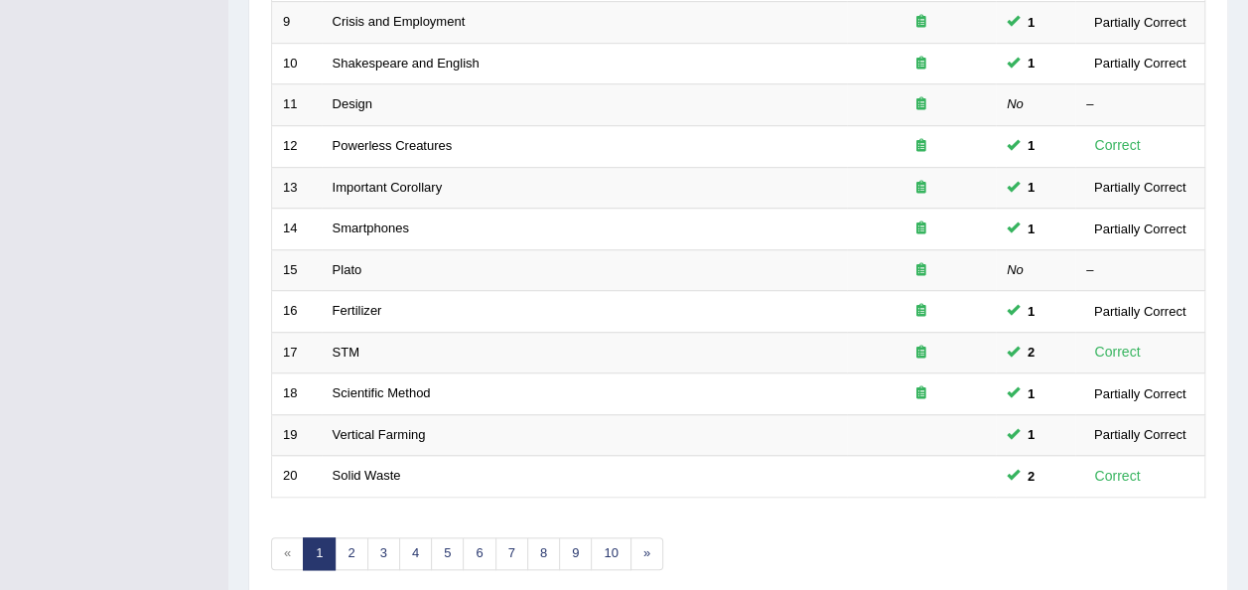
scroll to position [715, 0]
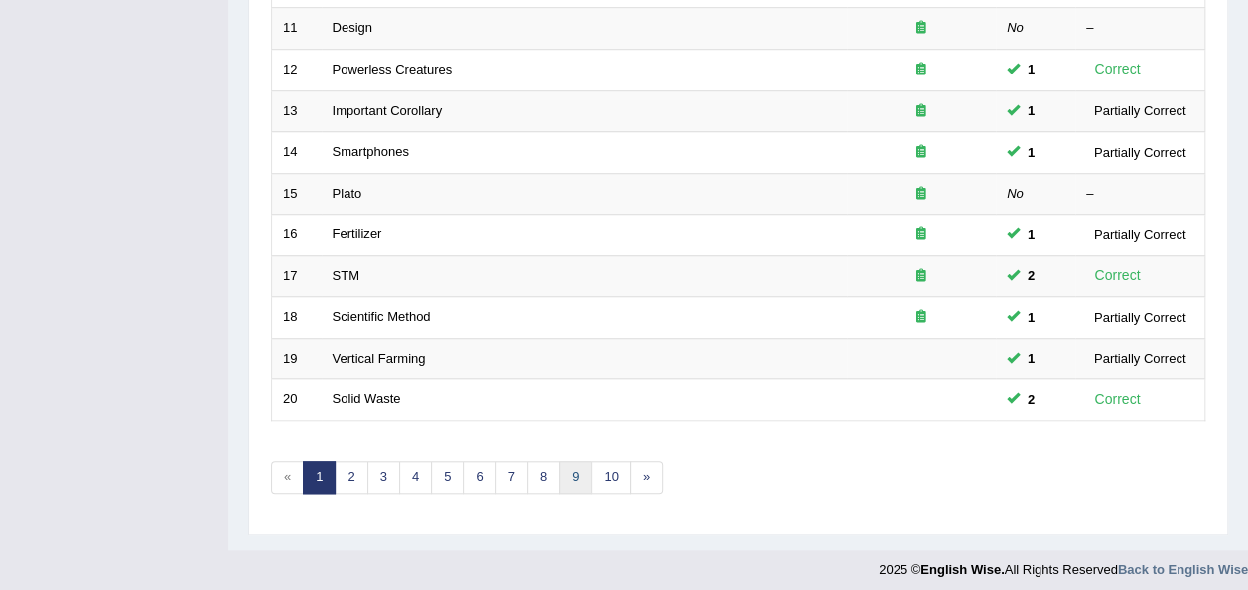
click at [574, 472] on link "9" at bounding box center [575, 477] width 33 height 33
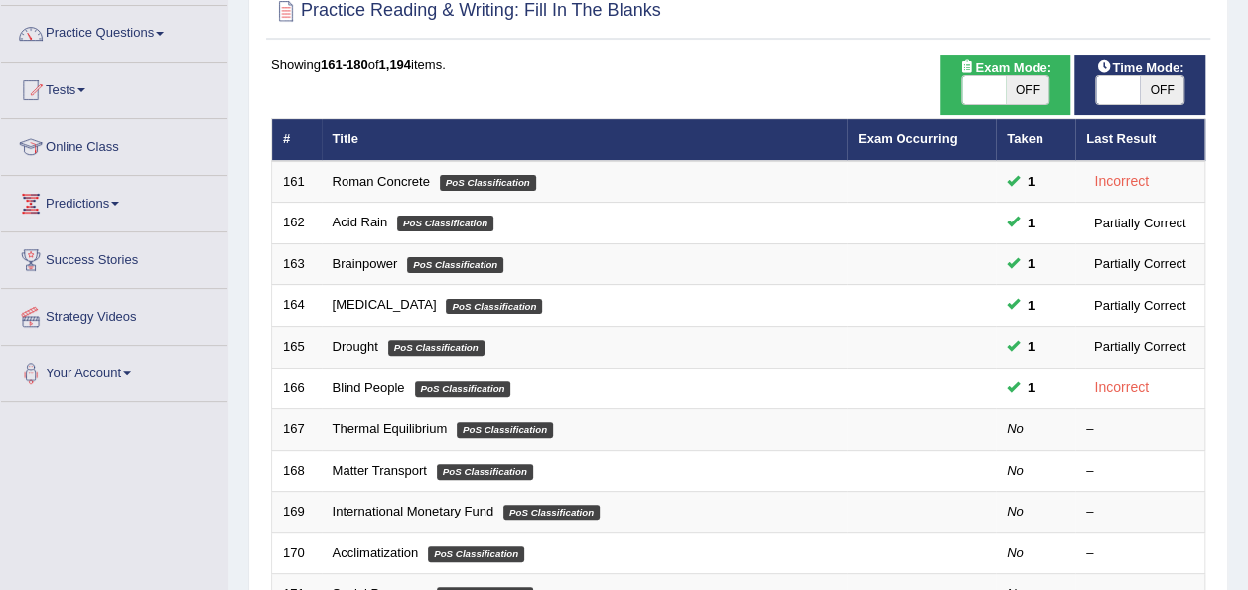
scroll to position [159, 0]
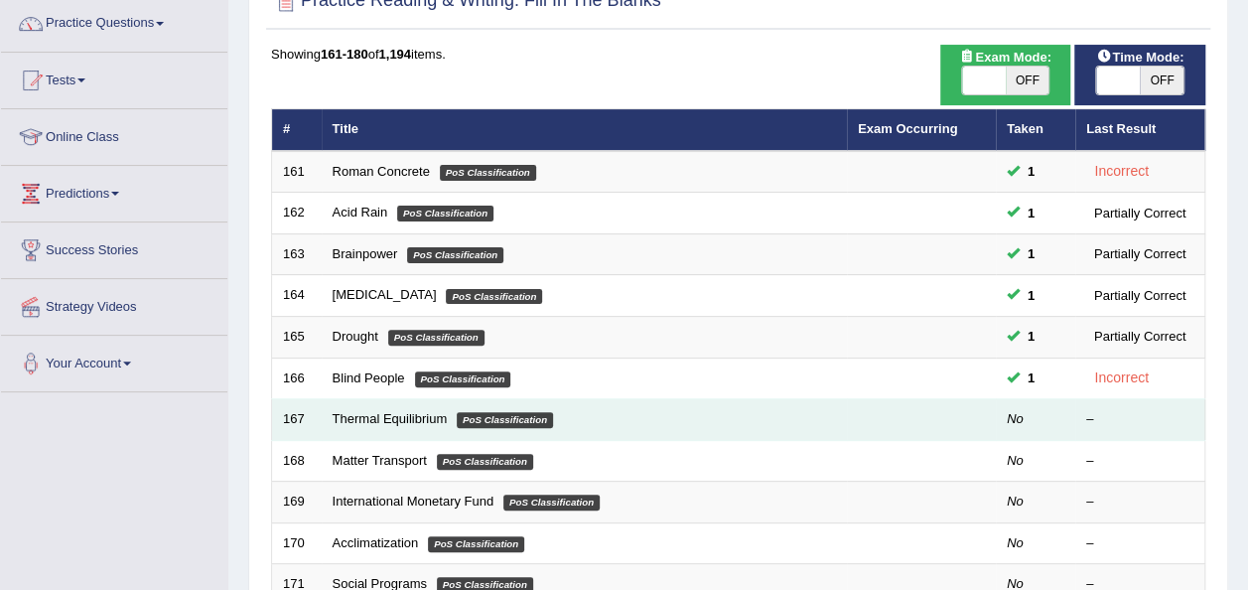
click at [380, 401] on td "Thermal Equilibrium PoS Classification" at bounding box center [584, 420] width 525 height 42
click at [380, 411] on link "Thermal Equilibrium" at bounding box center [390, 418] width 115 height 15
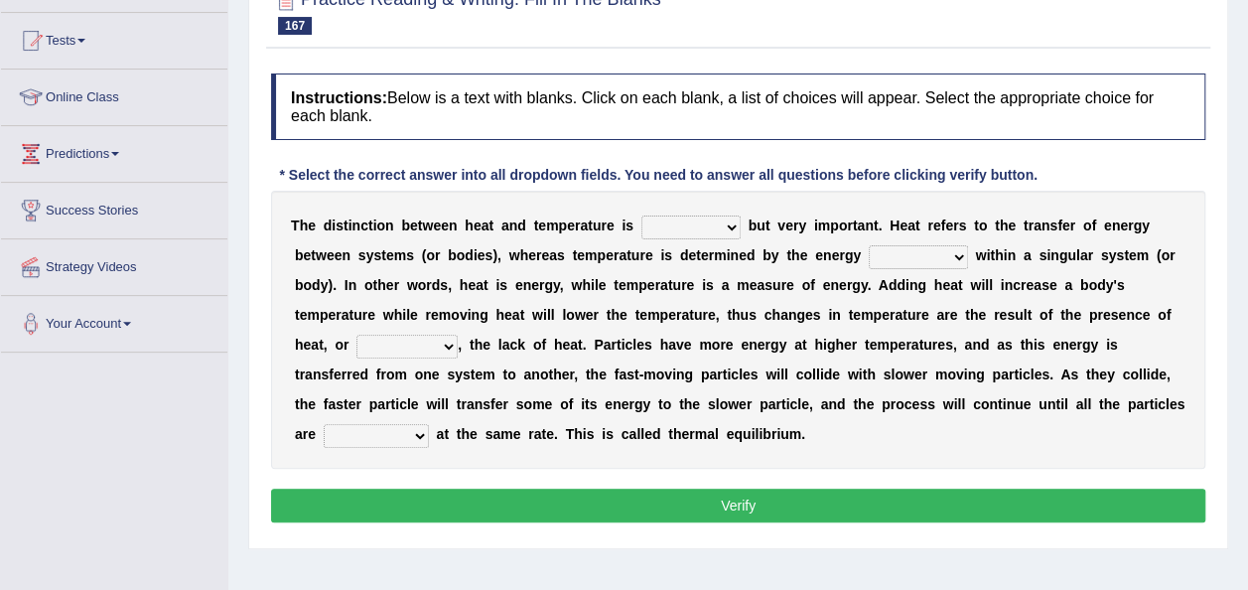
scroll to position [224, 0]
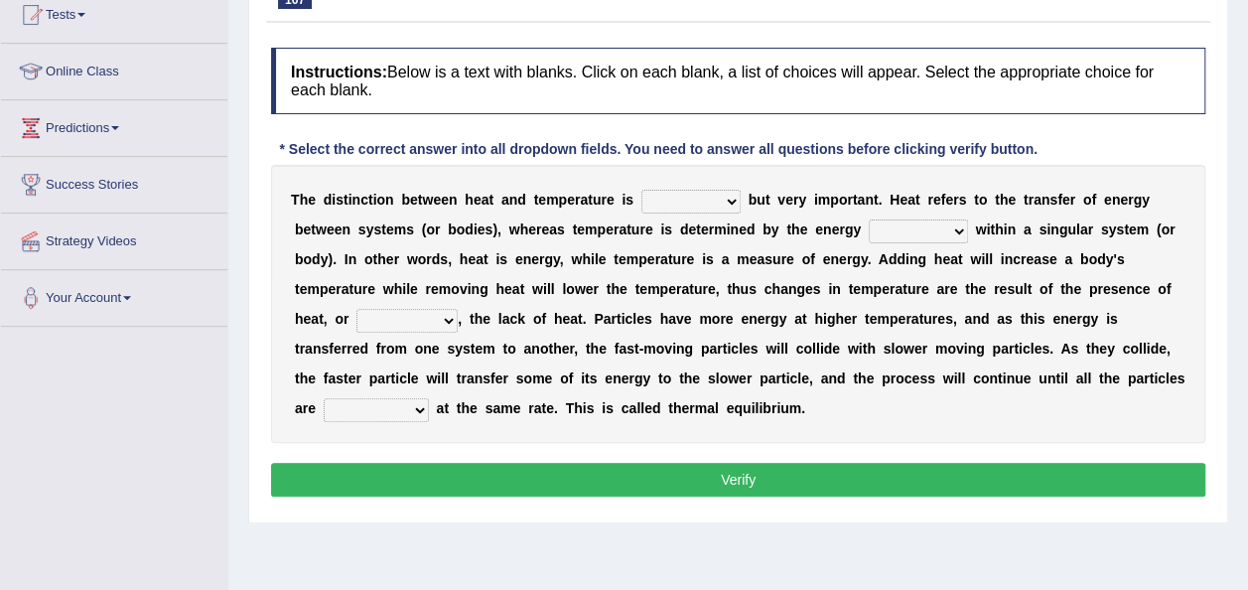
click at [729, 214] on div "T h e d i s t i n c t i o n b e t w e e n h e a t a n d t e m p e r a t u r e i…" at bounding box center [738, 304] width 934 height 278
click at [725, 203] on select "subtle spittle brittle dismantle" at bounding box center [691, 202] width 99 height 24
select select "spittle"
click at [642, 190] on select "subtle spittle brittle dismantle" at bounding box center [691, 202] width 99 height 24
click at [957, 227] on select "retained sustained contained remained" at bounding box center [918, 231] width 99 height 24
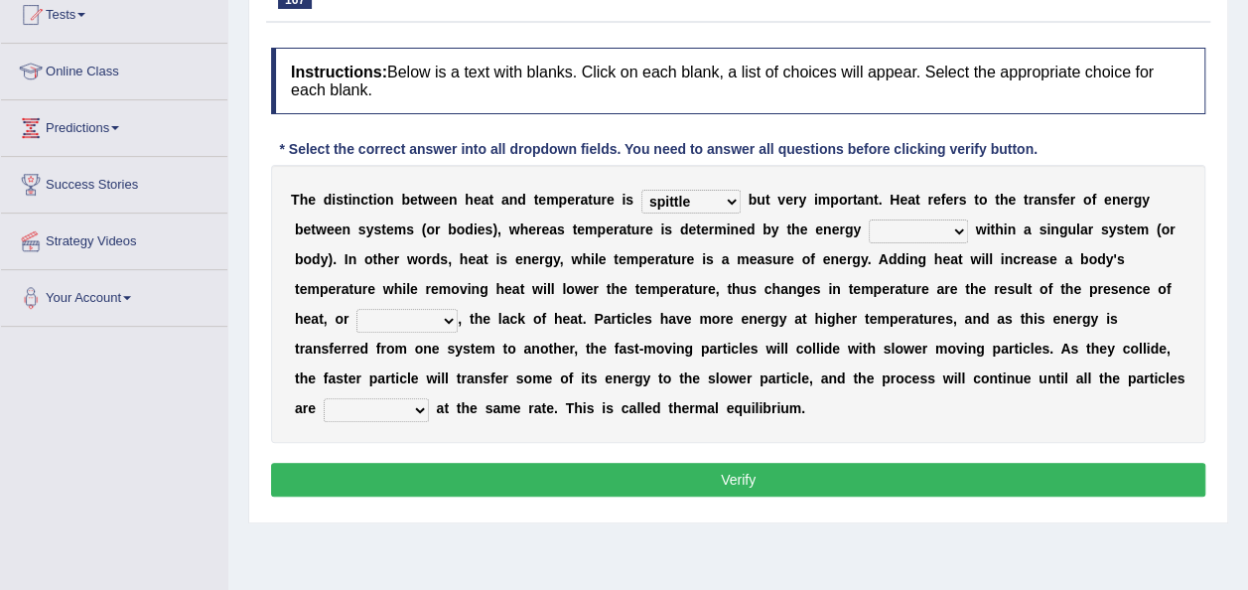
select select "contained"
click at [869, 219] on select "retained sustained contained remained" at bounding box center [918, 231] width 99 height 24
click at [449, 317] on select "scarcely conversely sparsely diversely" at bounding box center [407, 321] width 101 height 24
select select "sparsely"
click at [357, 309] on select "scarcely conversely sparsely diversely" at bounding box center [407, 321] width 101 height 24
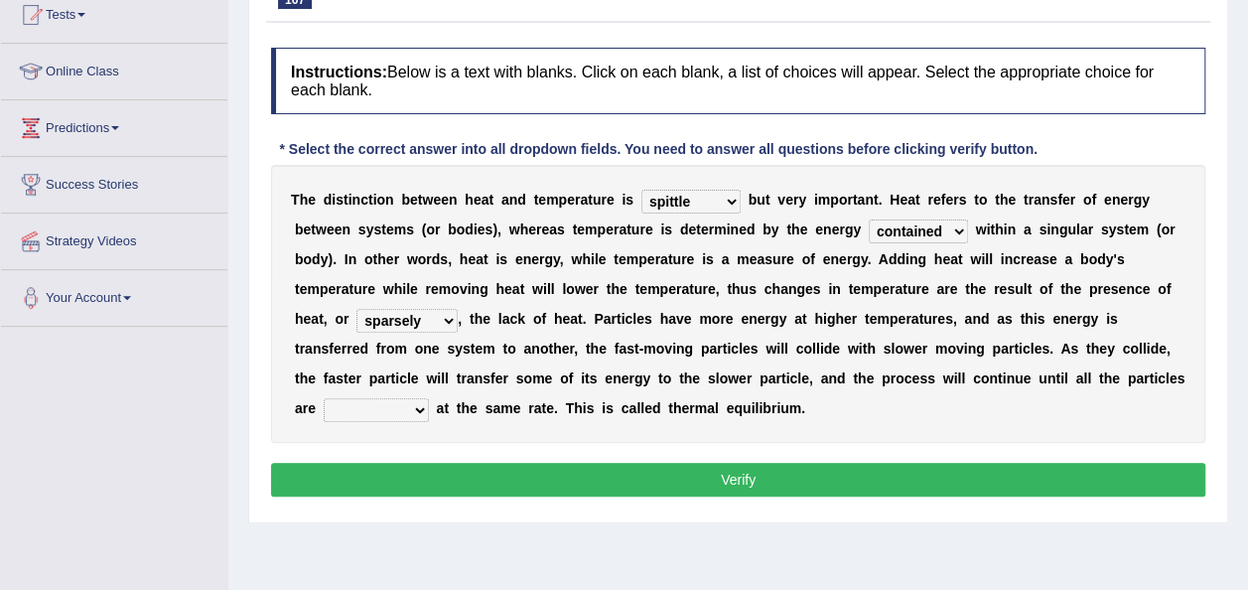
click at [417, 413] on select "dictating devastating operating fascinating" at bounding box center [376, 410] width 105 height 24
select select "operating"
click at [324, 398] on select "dictating devastating operating fascinating" at bounding box center [376, 410] width 105 height 24
click at [491, 486] on button "Verify" at bounding box center [738, 480] width 934 height 34
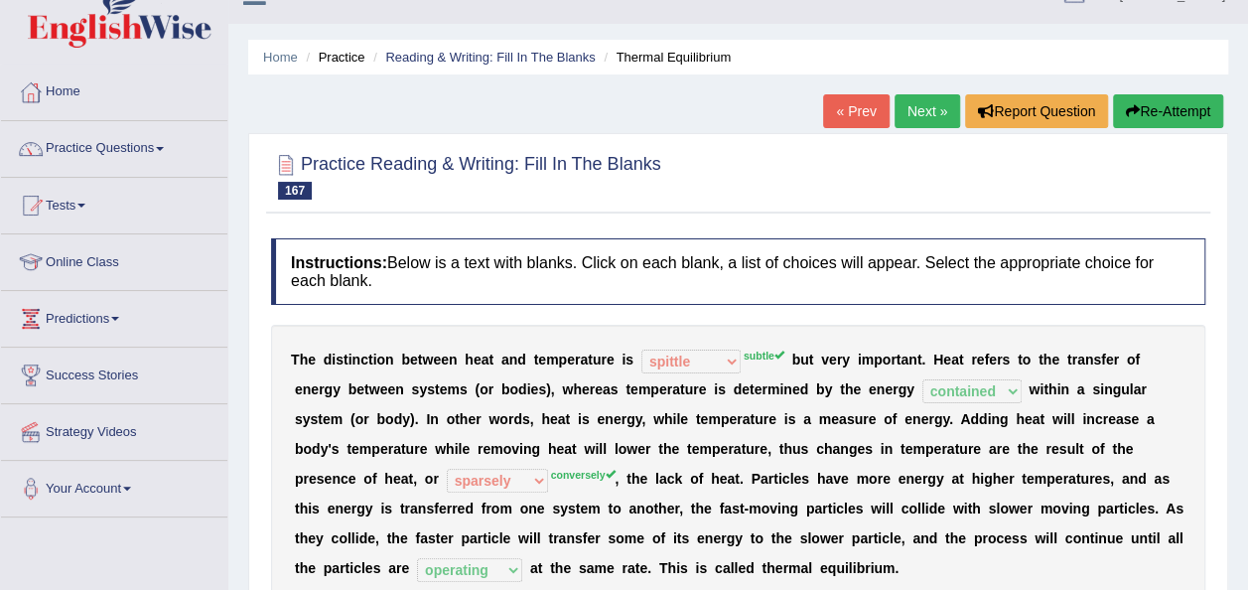
scroll to position [26, 0]
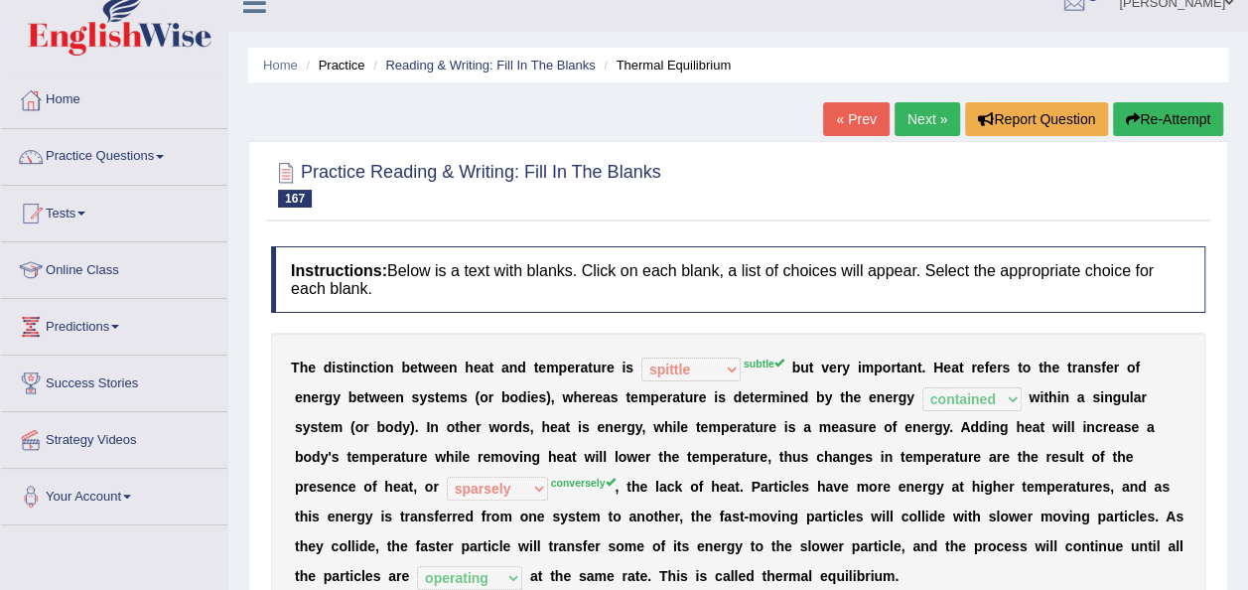
click at [928, 106] on link "Next »" at bounding box center [928, 119] width 66 height 34
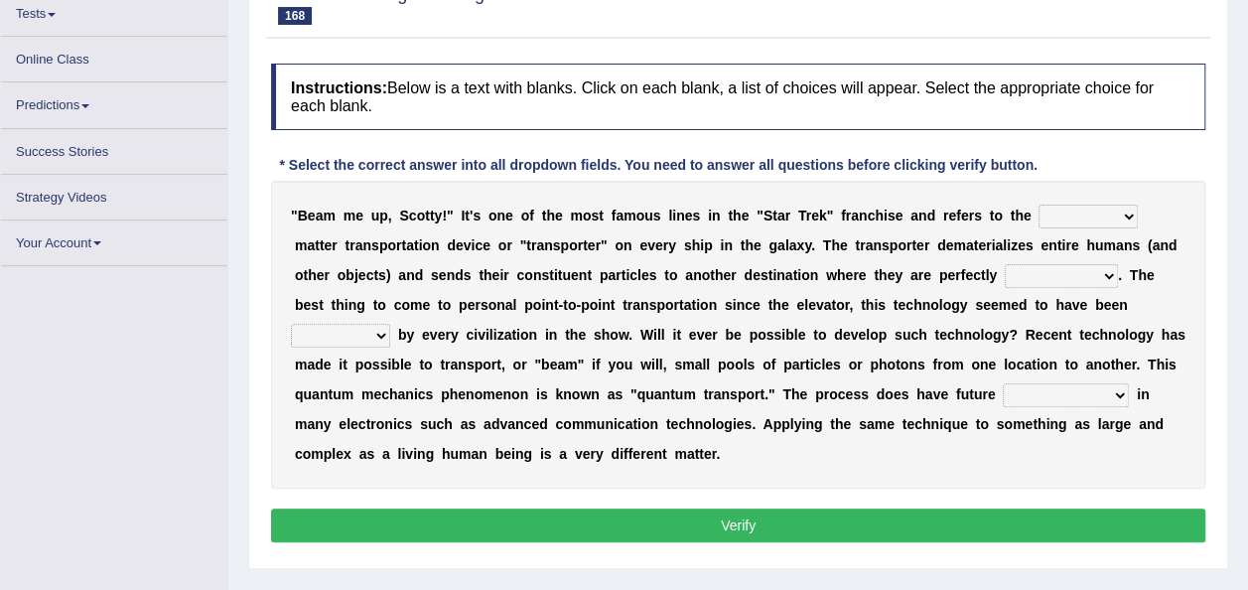
scroll to position [224, 0]
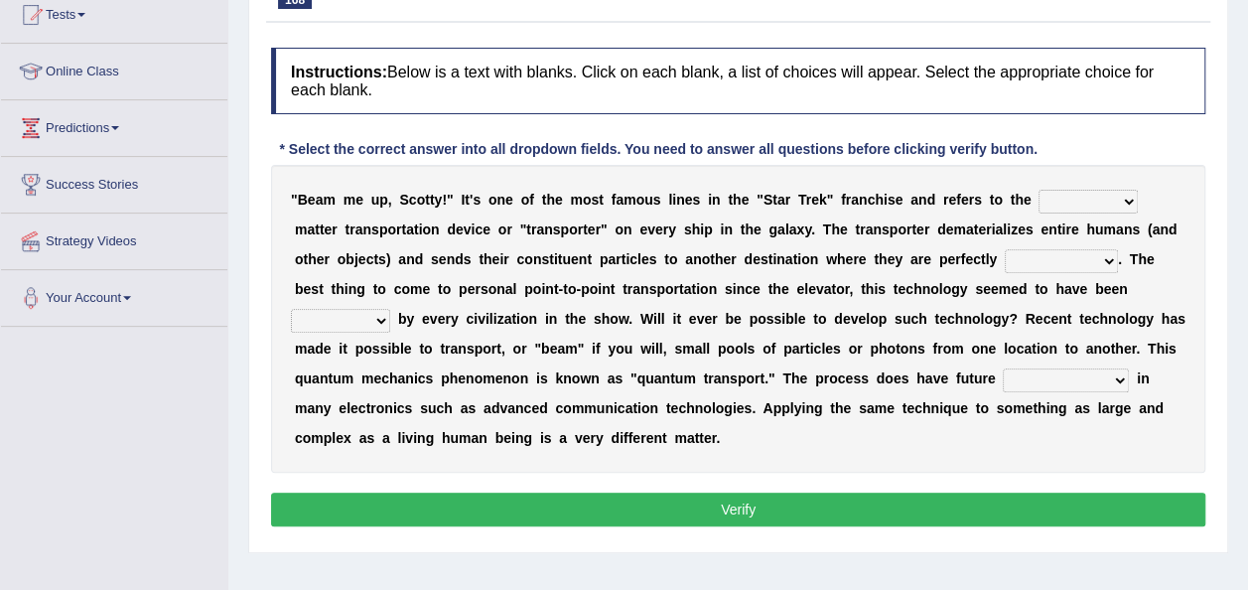
click at [1125, 201] on select "futuristic altruistic moralistic linguistic" at bounding box center [1088, 202] width 99 height 24
select select "moralistic"
click at [1039, 190] on select "futuristic altruistic moralistic linguistic" at bounding box center [1088, 202] width 99 height 24
click at [1105, 256] on select "gobbled dissembled reassembled cabled" at bounding box center [1061, 261] width 113 height 24
select select "dissembled"
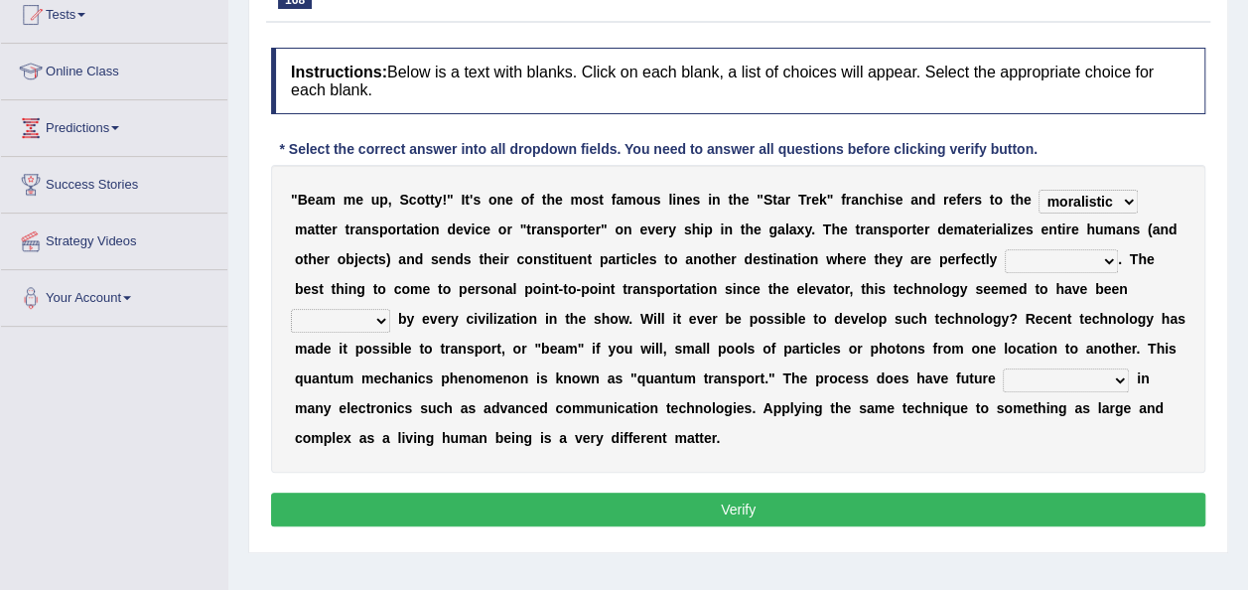
click at [1005, 249] on select "gobbled dissembled reassembled cabled" at bounding box center [1061, 261] width 113 height 24
click at [375, 311] on select "irrupted adopted exempted erupted" at bounding box center [340, 321] width 99 height 24
select select "erupted"
click at [291, 309] on select "irrupted adopted exempted erupted" at bounding box center [340, 321] width 99 height 24
click at [1112, 380] on select "amplifications applications certifications simplifications" at bounding box center [1066, 380] width 126 height 24
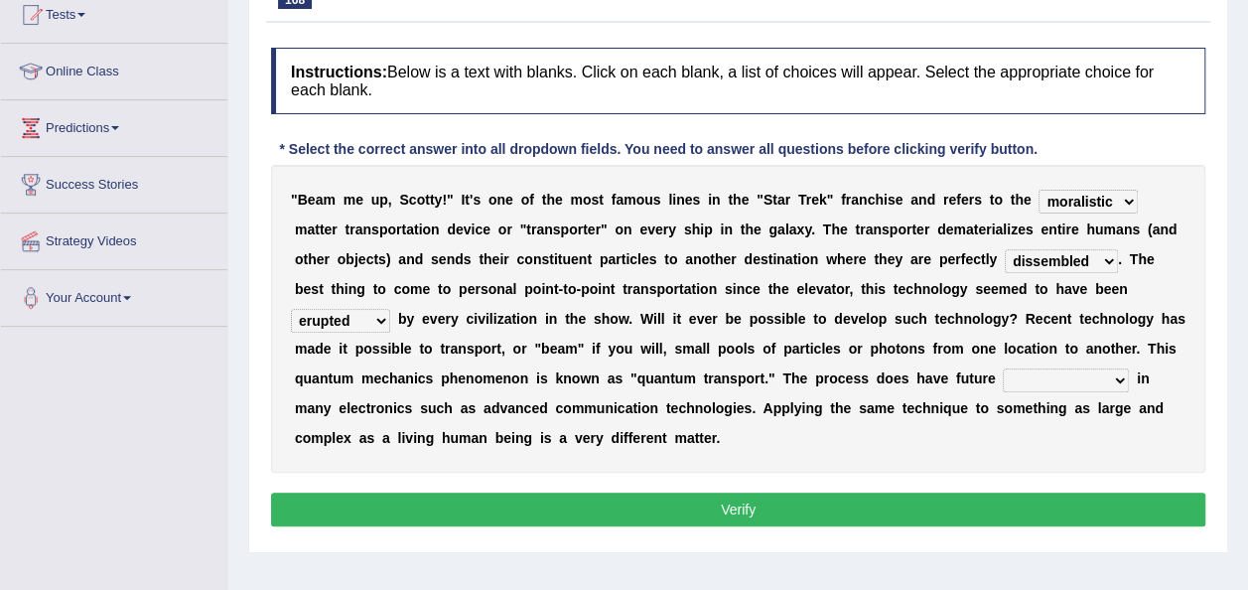
select select "amplifications"
click at [1003, 368] on select "amplifications applications certifications simplifications" at bounding box center [1066, 380] width 126 height 24
click at [741, 509] on button "Verify" at bounding box center [738, 510] width 934 height 34
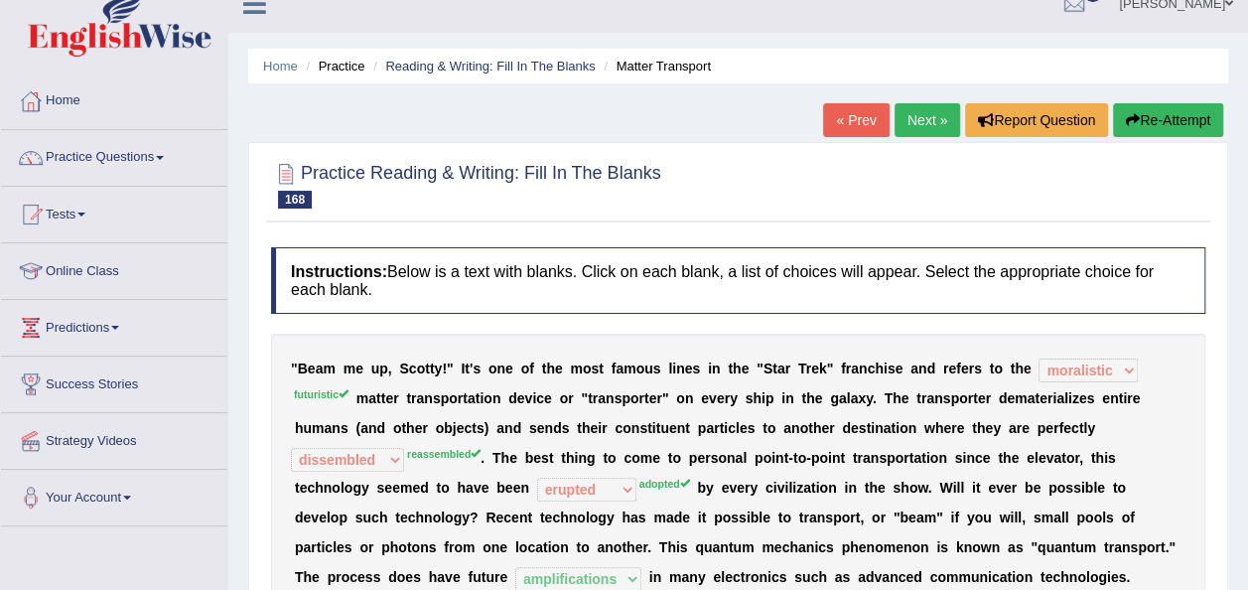
scroll to position [0, 0]
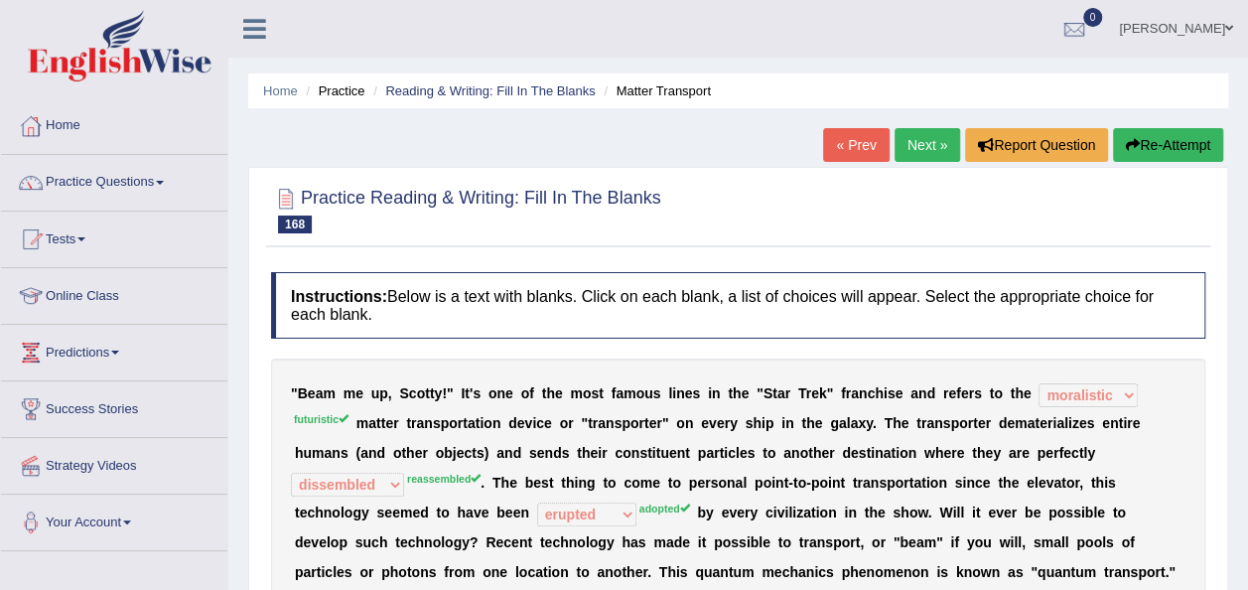
click at [907, 146] on link "Next »" at bounding box center [928, 145] width 66 height 34
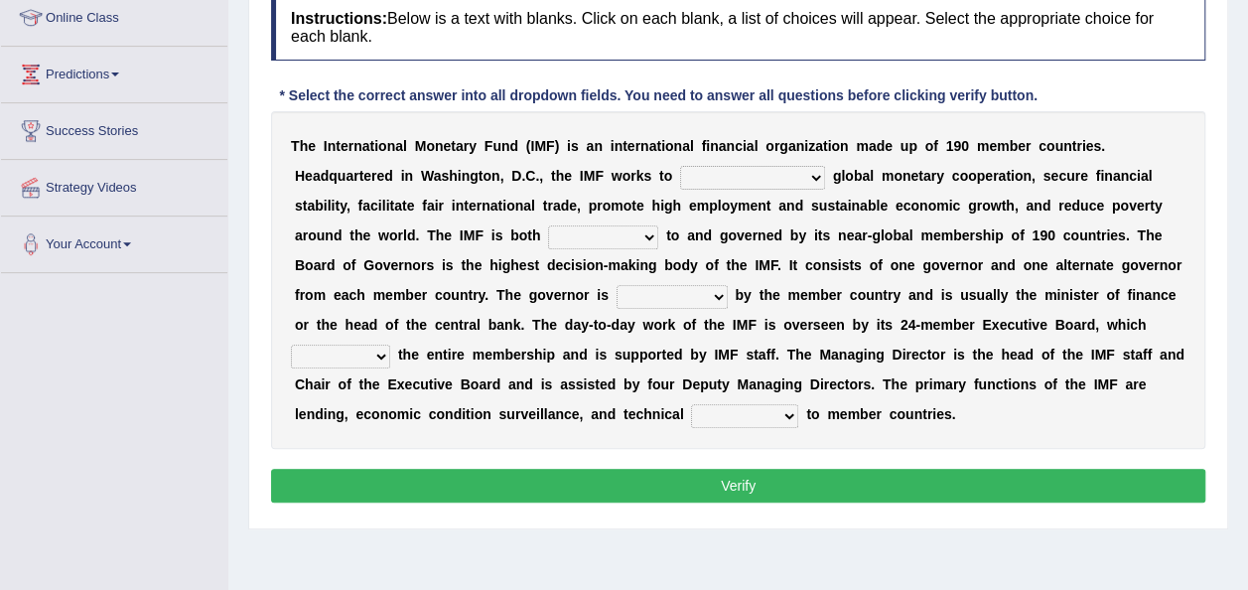
scroll to position [310, 0]
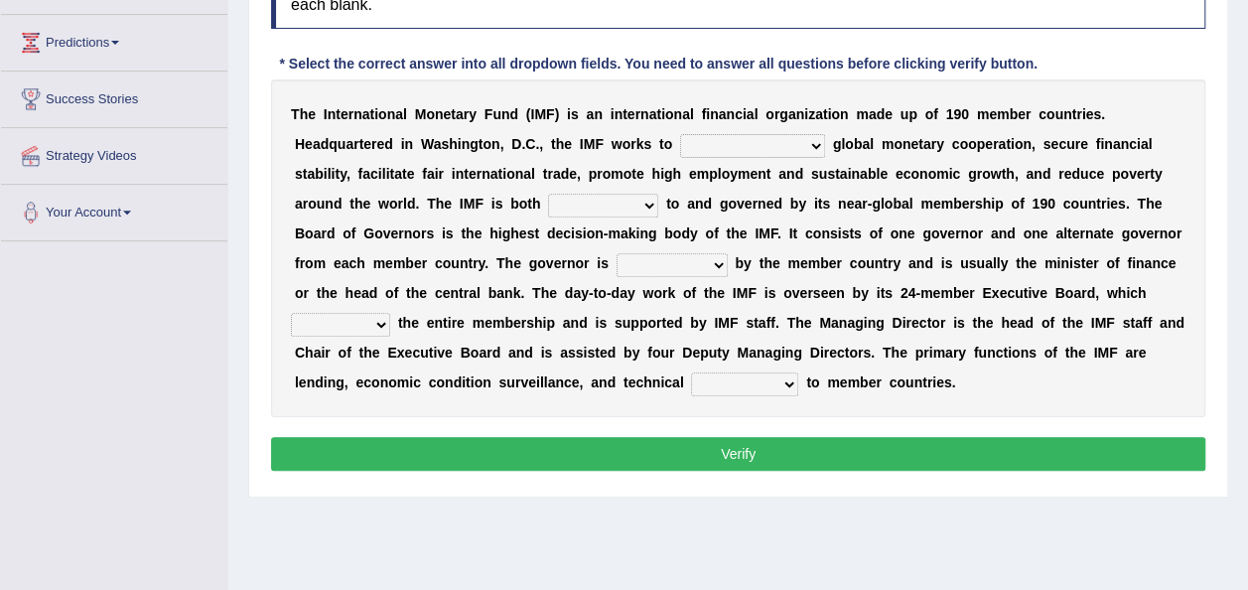
click at [770, 140] on select "booster buster molester foster" at bounding box center [752, 146] width 145 height 24
select select "foster"
click at [680, 134] on select "booster buster molester foster" at bounding box center [752, 146] width 145 height 24
click at [561, 202] on select "accountable adoptable indisputable hospitable" at bounding box center [603, 206] width 110 height 24
click at [548, 194] on select "accountable adoptable indisputable hospitable" at bounding box center [603, 206] width 110 height 24
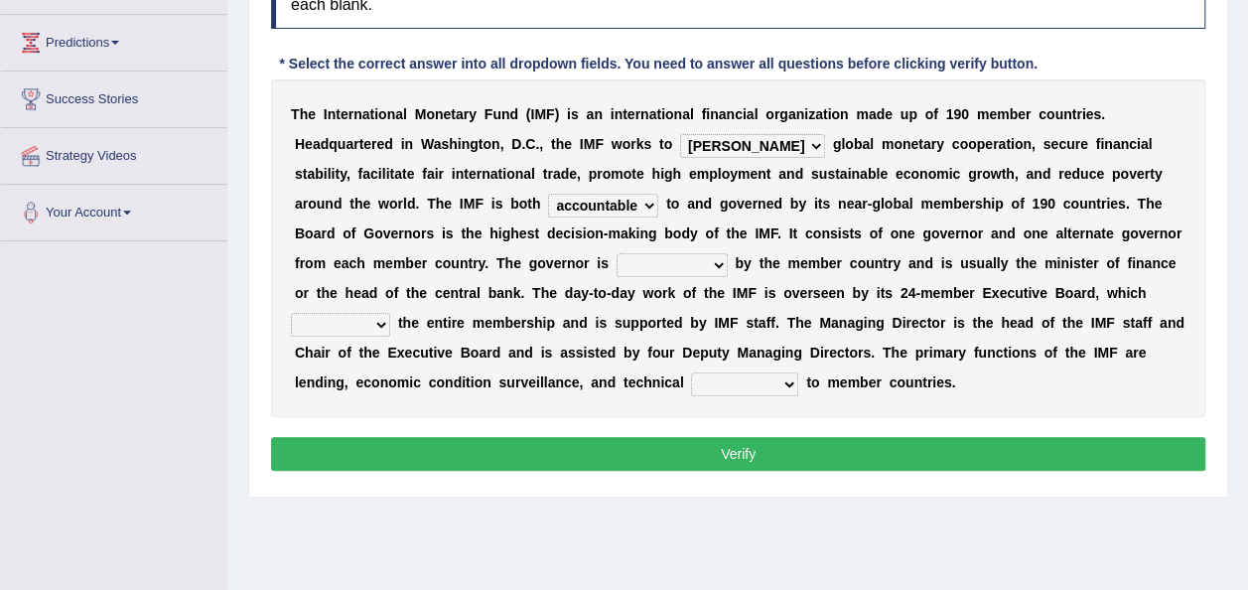
click at [563, 206] on select "accountable adoptable indisputable hospitable" at bounding box center [603, 206] width 110 height 24
click at [548, 194] on select "accountable adoptable indisputable hospitable" at bounding box center [603, 206] width 110 height 24
click at [566, 206] on select "accountable adoptable indisputable hospitable" at bounding box center [603, 206] width 110 height 24
select select "accountable"
click at [548, 194] on select "accountable adoptable indisputable hospitable" at bounding box center [603, 206] width 110 height 24
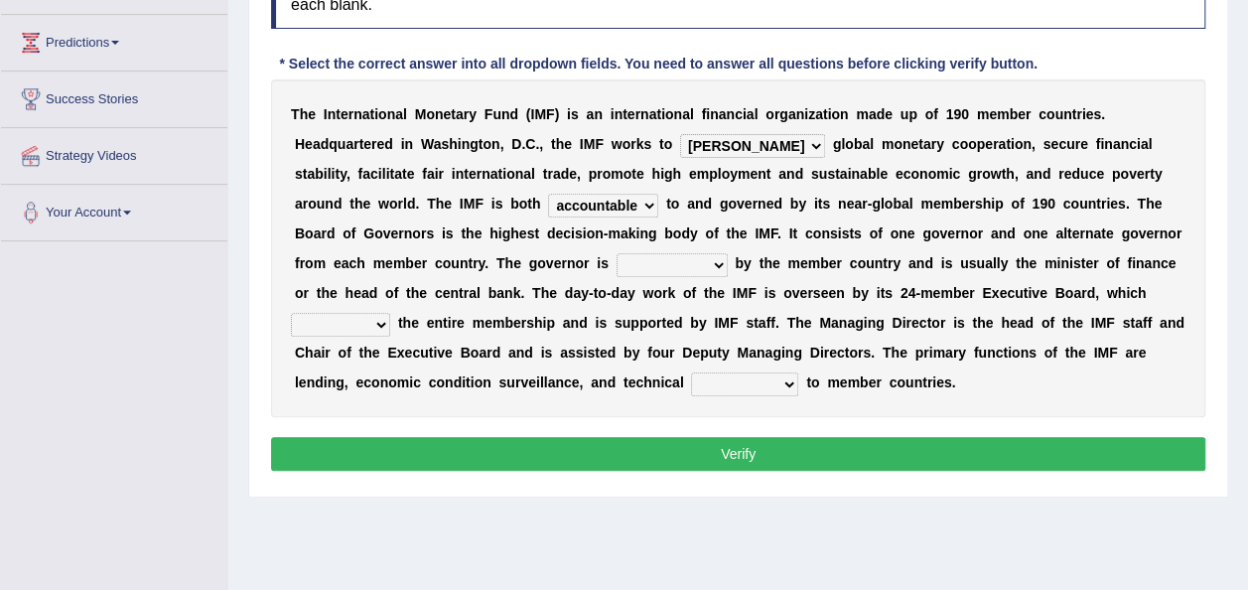
click at [676, 262] on select "appointed unappointed anointed disjointed" at bounding box center [672, 265] width 111 height 24
click at [617, 253] on select "appointed unappointed anointed disjointed" at bounding box center [672, 265] width 111 height 24
click at [674, 257] on select "appointed unappointed anointed disjointed" at bounding box center [672, 265] width 111 height 24
select select "appointed"
click at [617, 253] on select "appointed unappointed anointed disjointed" at bounding box center [672, 265] width 111 height 24
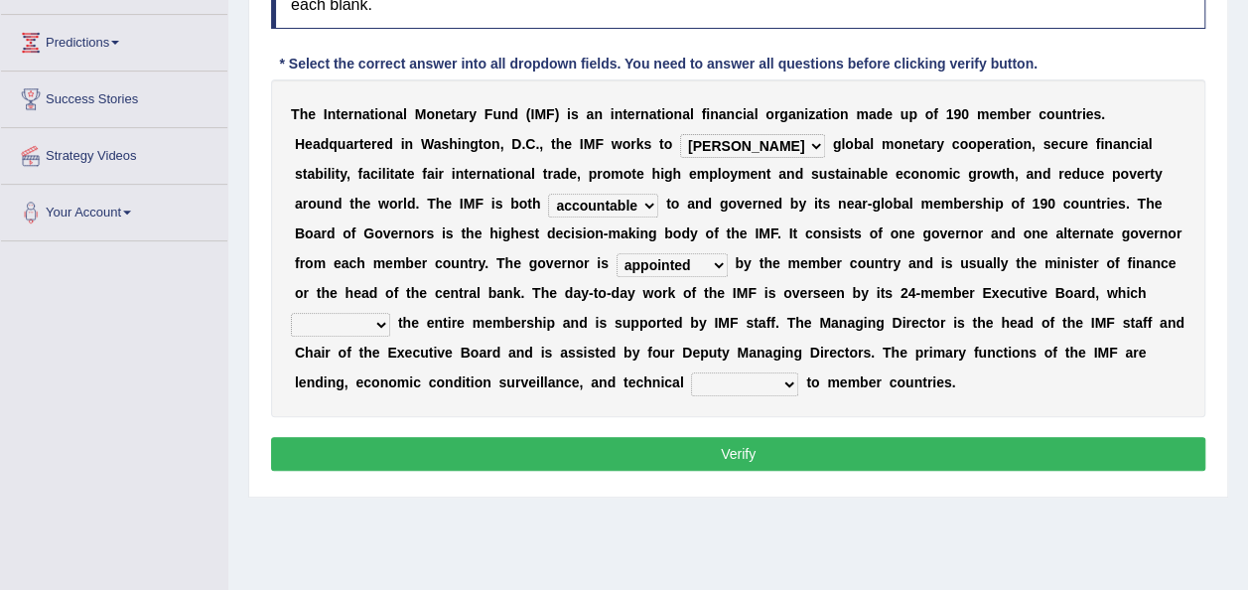
click at [369, 327] on select "oversees devises promises foresees" at bounding box center [340, 325] width 99 height 24
select select "promises"
click at [291, 313] on select "oversees devises promises foresees" at bounding box center [340, 325] width 99 height 24
click at [788, 379] on select "suppliance immittance assistance repugnance" at bounding box center [744, 384] width 107 height 24
select select "assistance"
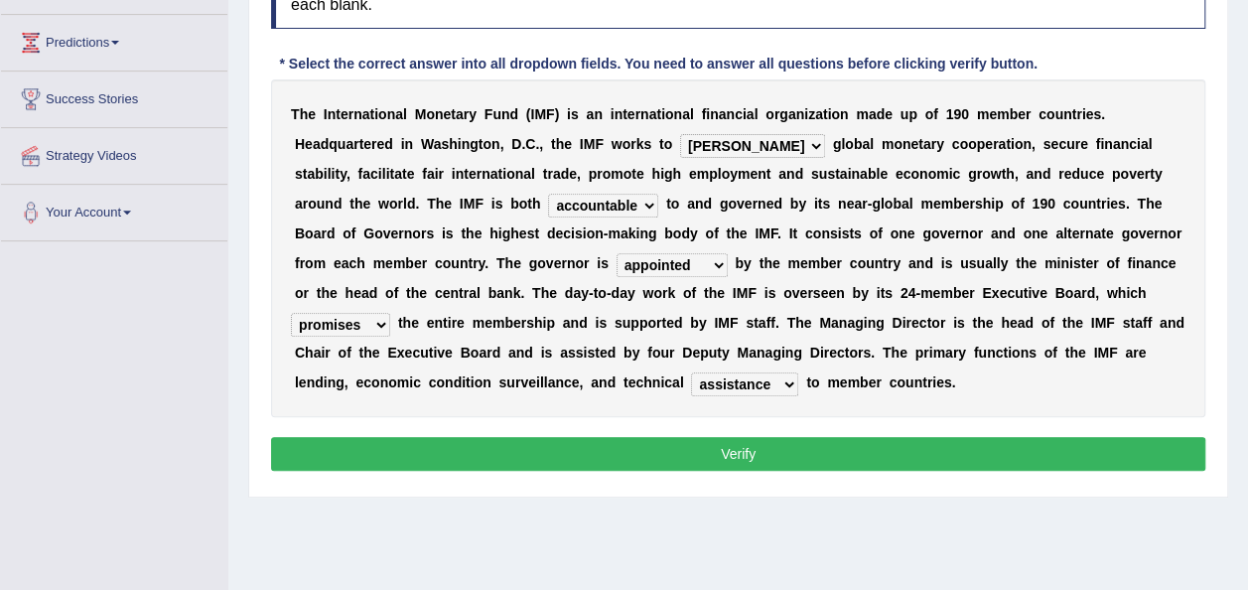
click at [691, 372] on select "suppliance immittance assistance repugnance" at bounding box center [744, 384] width 107 height 24
click at [732, 450] on button "Verify" at bounding box center [738, 454] width 934 height 34
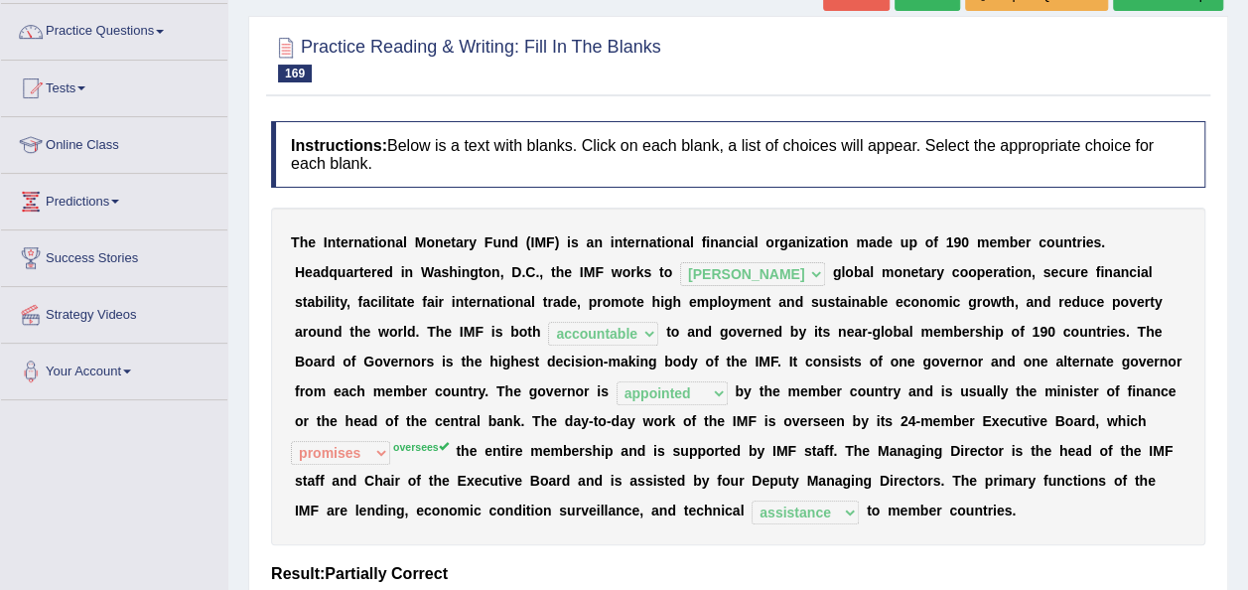
scroll to position [111, 0]
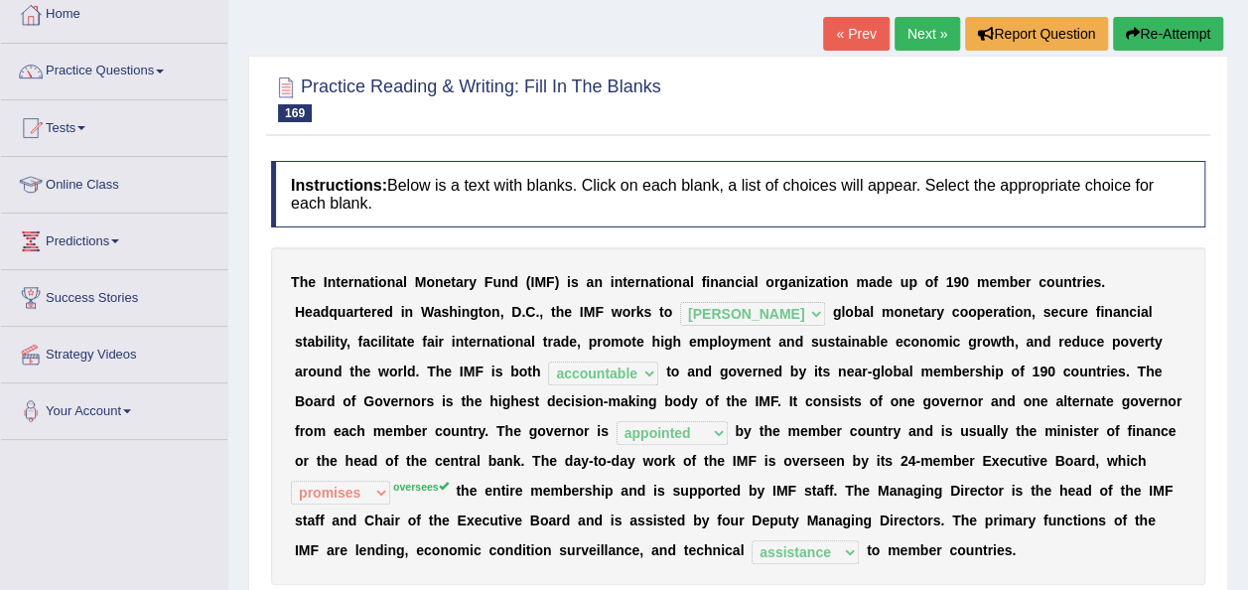
click at [911, 27] on link "Next »" at bounding box center [928, 34] width 66 height 34
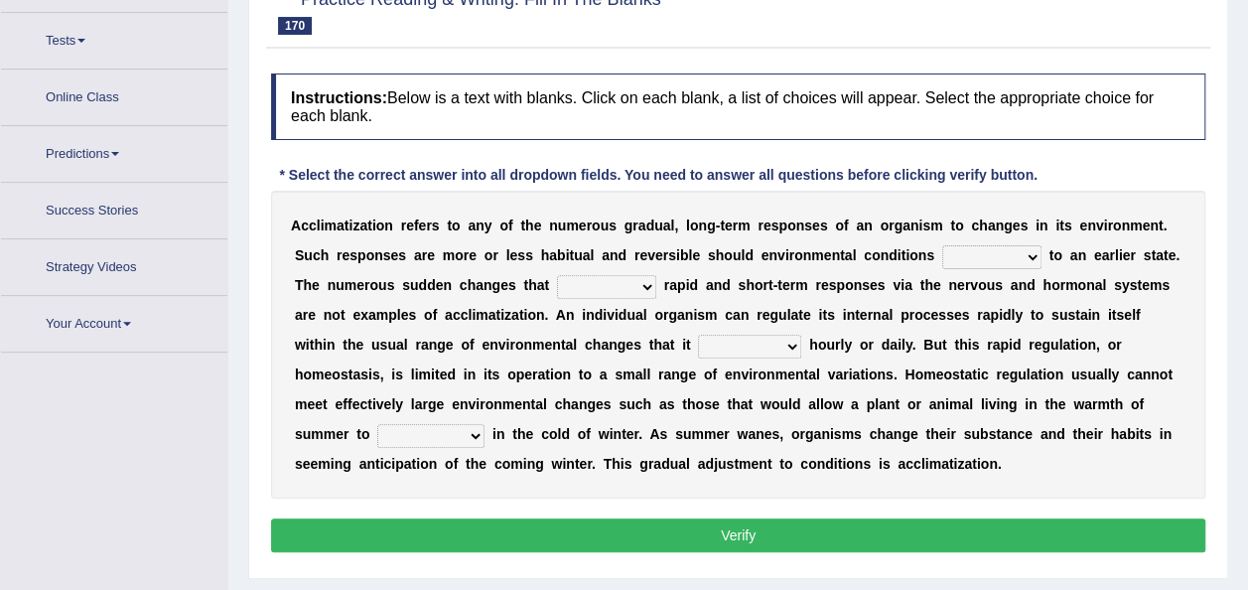
scroll to position [224, 0]
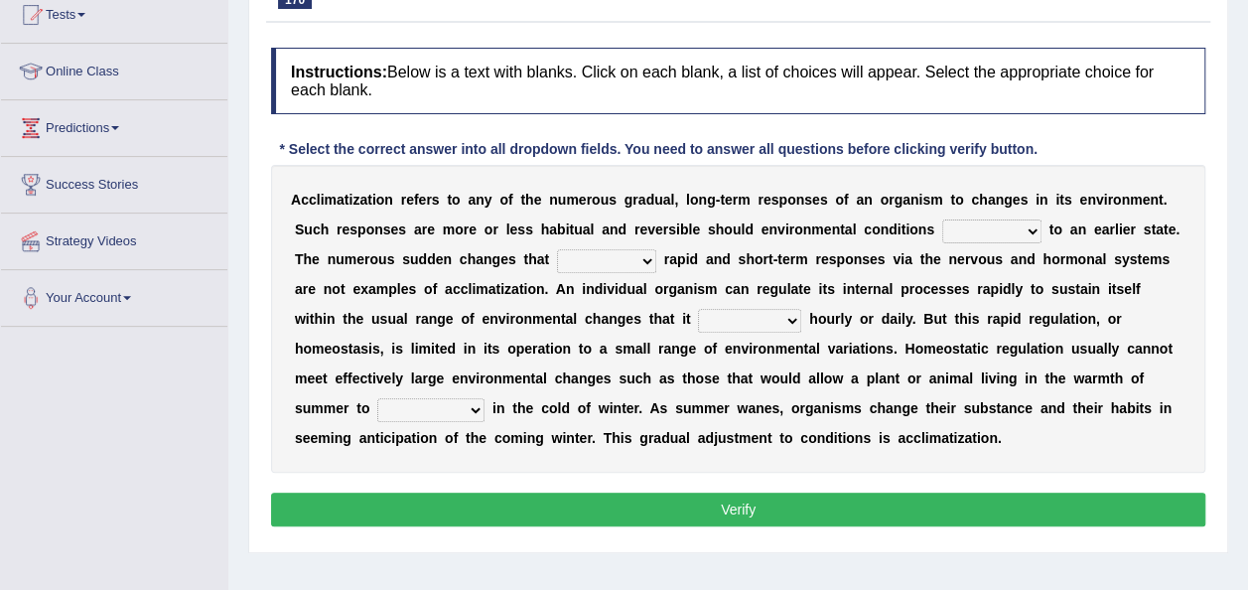
click at [1027, 230] on select "denounce revert review renounce" at bounding box center [991, 231] width 99 height 24
select select "review"
click at [942, 219] on select "denounce revert review renounce" at bounding box center [991, 231] width 99 height 24
click at [645, 257] on select "prioritize evoke possess ventilate" at bounding box center [606, 261] width 99 height 24
select select "evoke"
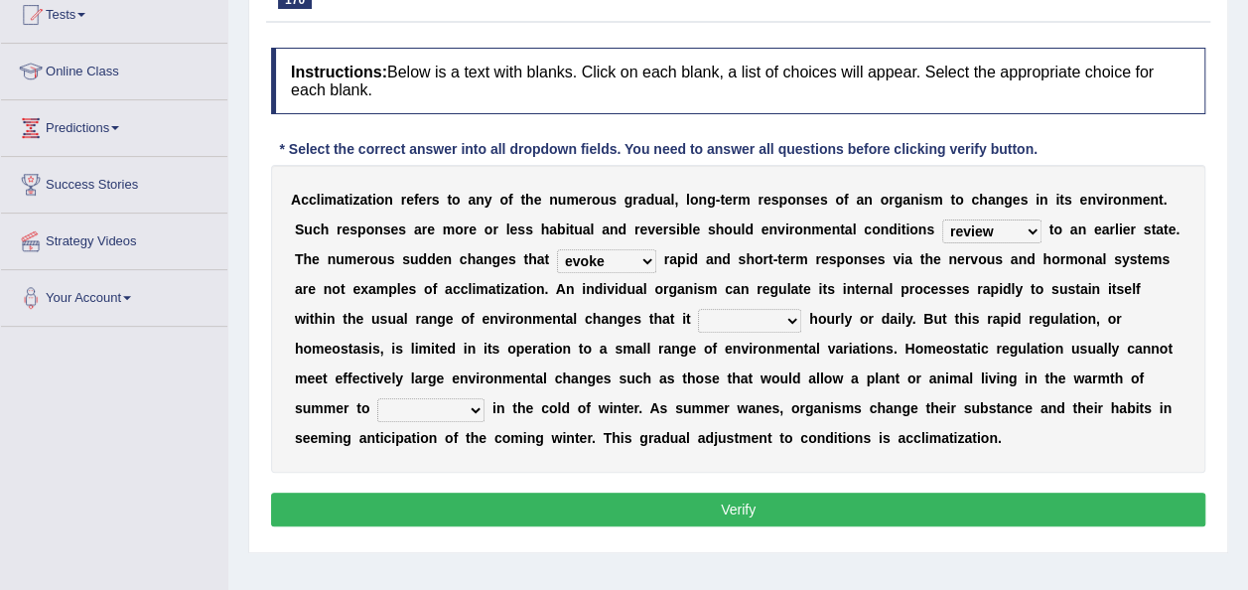
click at [557, 249] on select "prioritize evoke possess ventilate" at bounding box center [606, 261] width 99 height 24
click at [789, 314] on select "encounters counters reimburses succumbs" at bounding box center [749, 321] width 103 height 24
select select "reimburses"
click at [698, 309] on select "encounters counters reimburses succumbs" at bounding box center [749, 321] width 103 height 24
click at [468, 402] on select "conjunction cite construct function" at bounding box center [430, 410] width 107 height 24
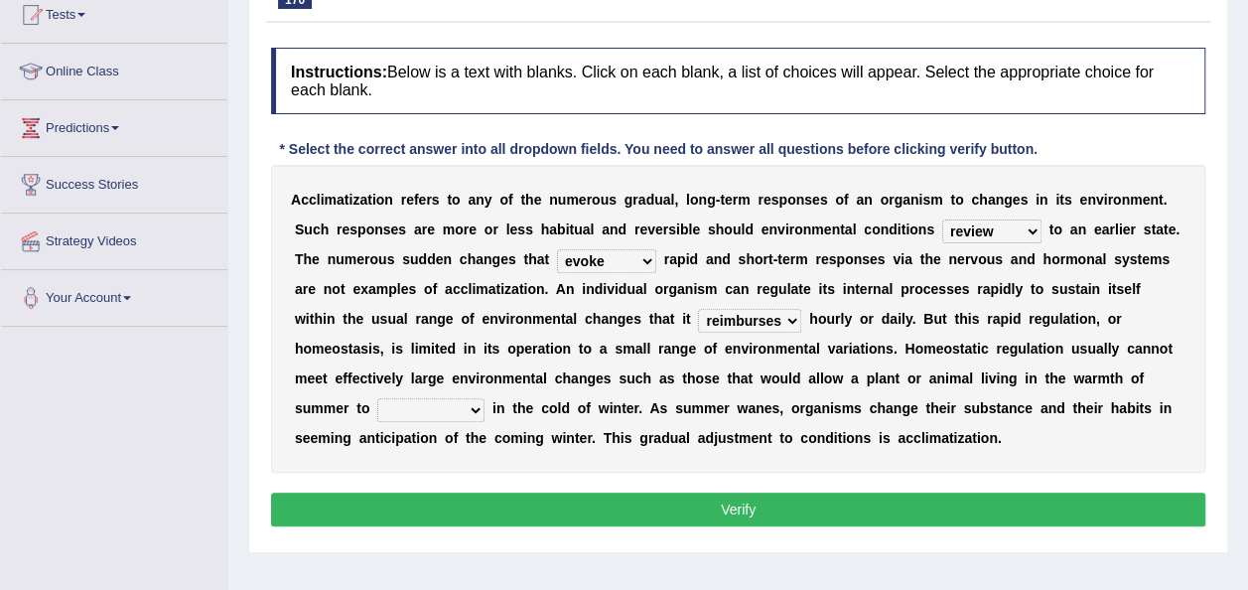
select select "function"
click at [377, 398] on select "conjunction cite construct function" at bounding box center [430, 410] width 107 height 24
click at [491, 510] on button "Verify" at bounding box center [738, 510] width 934 height 34
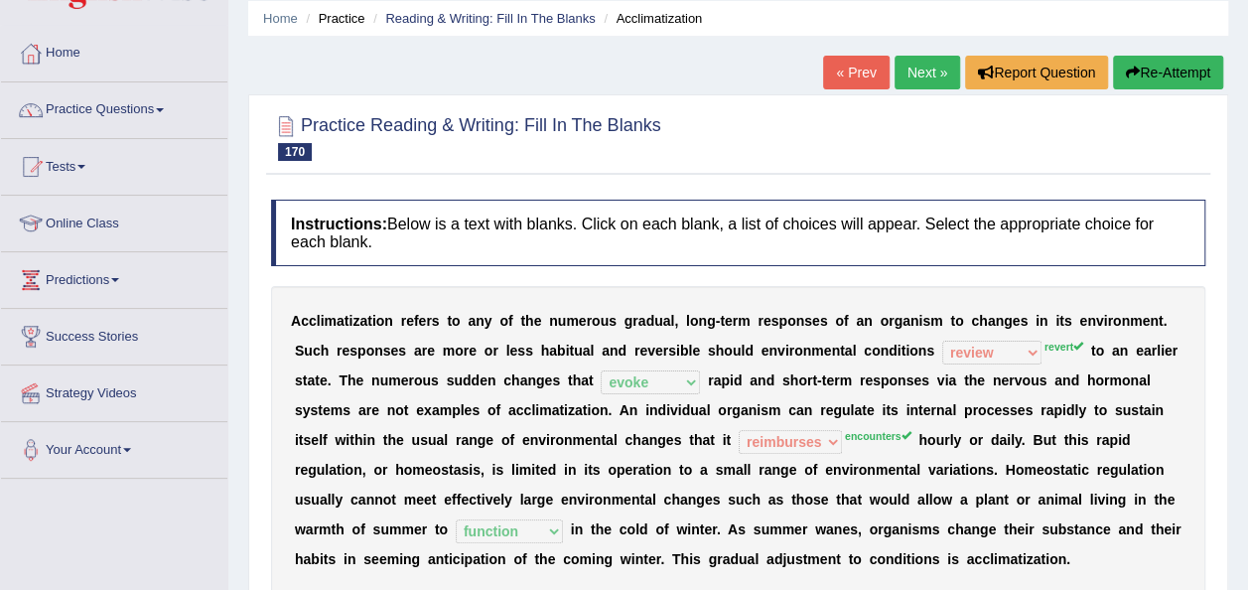
scroll to position [66, 0]
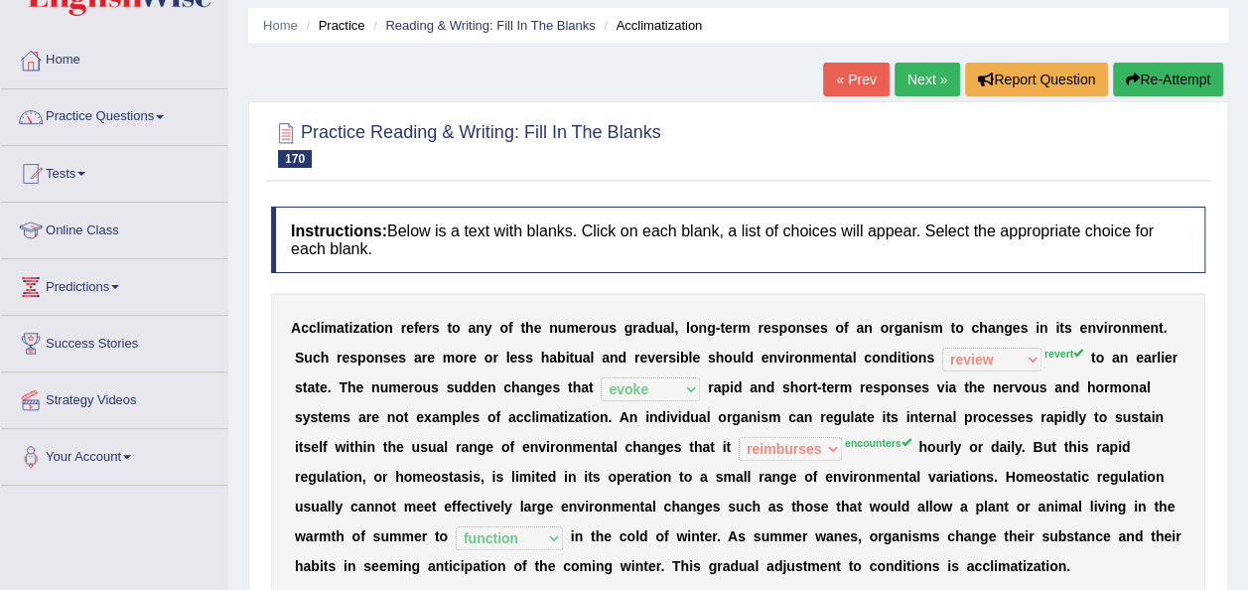
click at [947, 72] on link "Next »" at bounding box center [928, 80] width 66 height 34
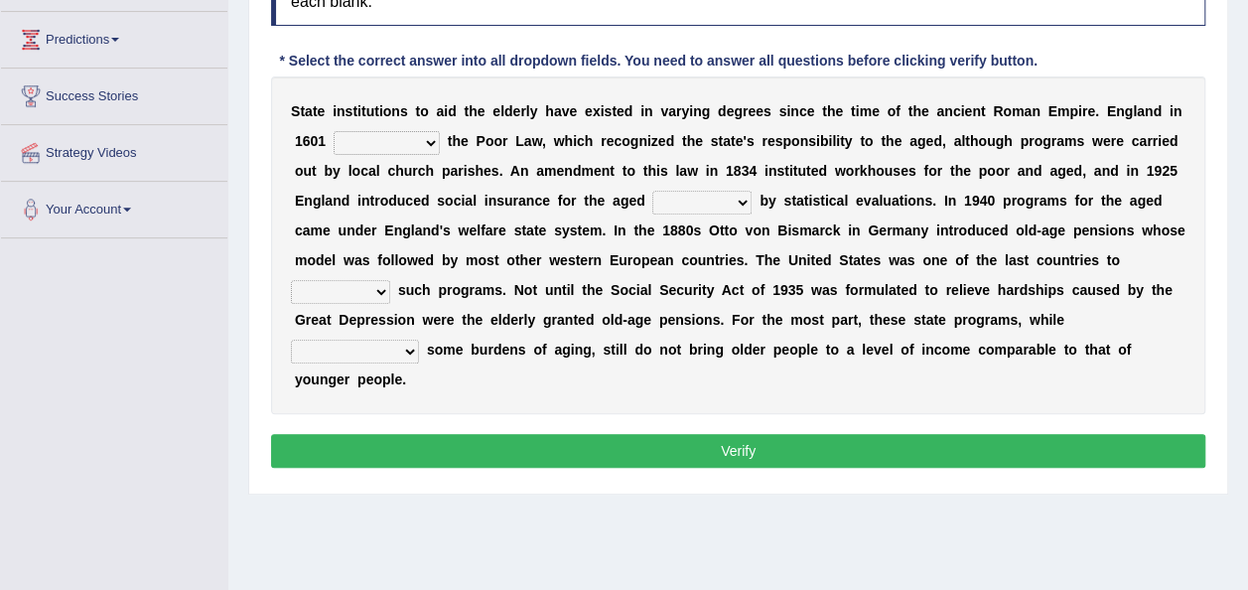
scroll to position [318, 0]
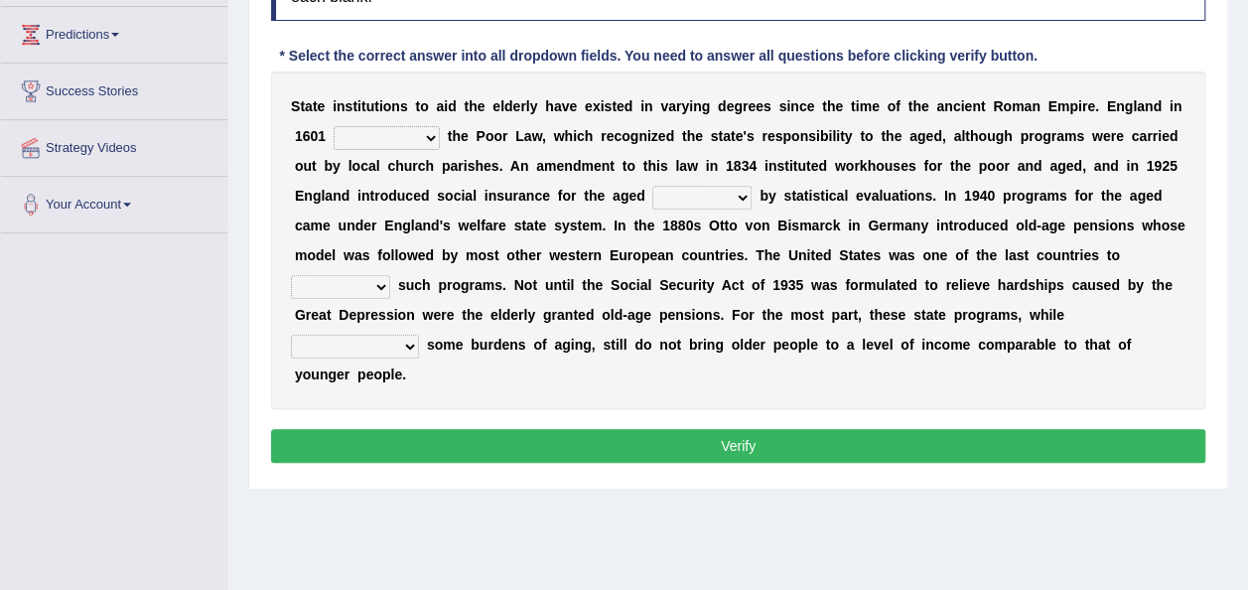
click at [424, 132] on select "resent rejected enlightened enacted" at bounding box center [387, 138] width 106 height 24
select select "rejected"
click at [334, 126] on select "resent rejected enlightened enacted" at bounding box center [387, 138] width 106 height 24
click at [741, 193] on select "regulated speculate proliferate articulate" at bounding box center [701, 198] width 99 height 24
select select "speculate"
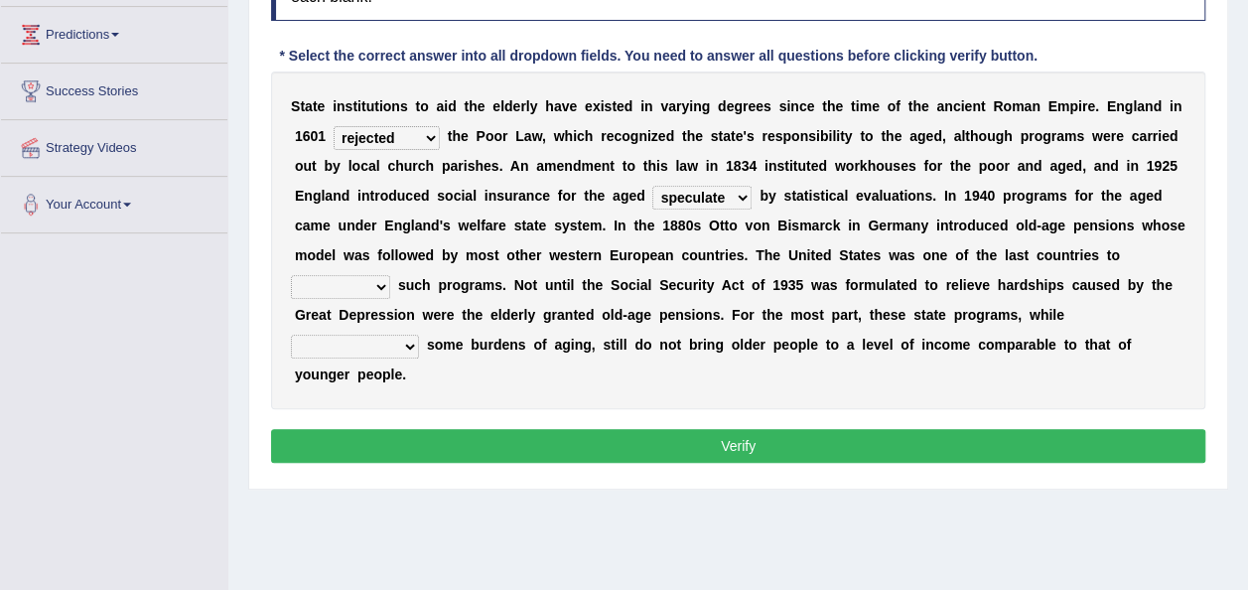
click at [652, 186] on select "regulated speculate proliferate articulate" at bounding box center [701, 198] width 99 height 24
click at [377, 294] on select "restitute institute destitute substitute" at bounding box center [340, 287] width 99 height 24
select select "substitute"
click at [291, 275] on select "restitute institute destitute substitute" at bounding box center [340, 287] width 99 height 24
click at [412, 337] on select "contaminating quintuplicating alleviating consolidating" at bounding box center [355, 347] width 128 height 24
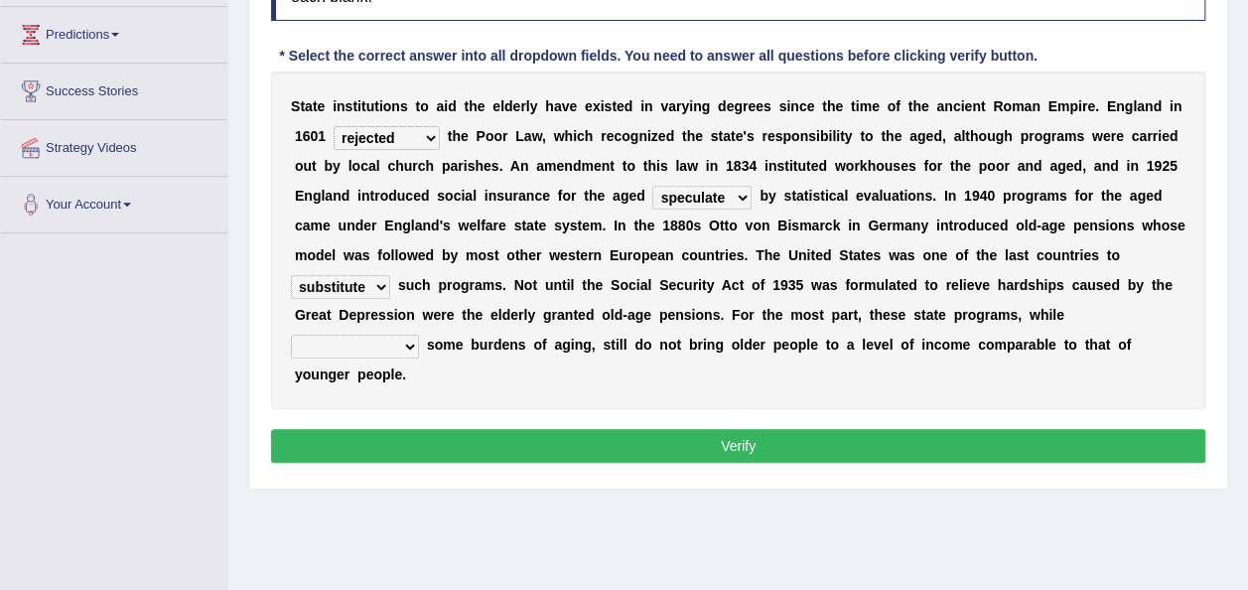
select select "quintuplicating"
click at [291, 335] on select "contaminating quintuplicating alleviating consolidating" at bounding box center [355, 347] width 128 height 24
click at [462, 435] on button "Verify" at bounding box center [738, 446] width 934 height 34
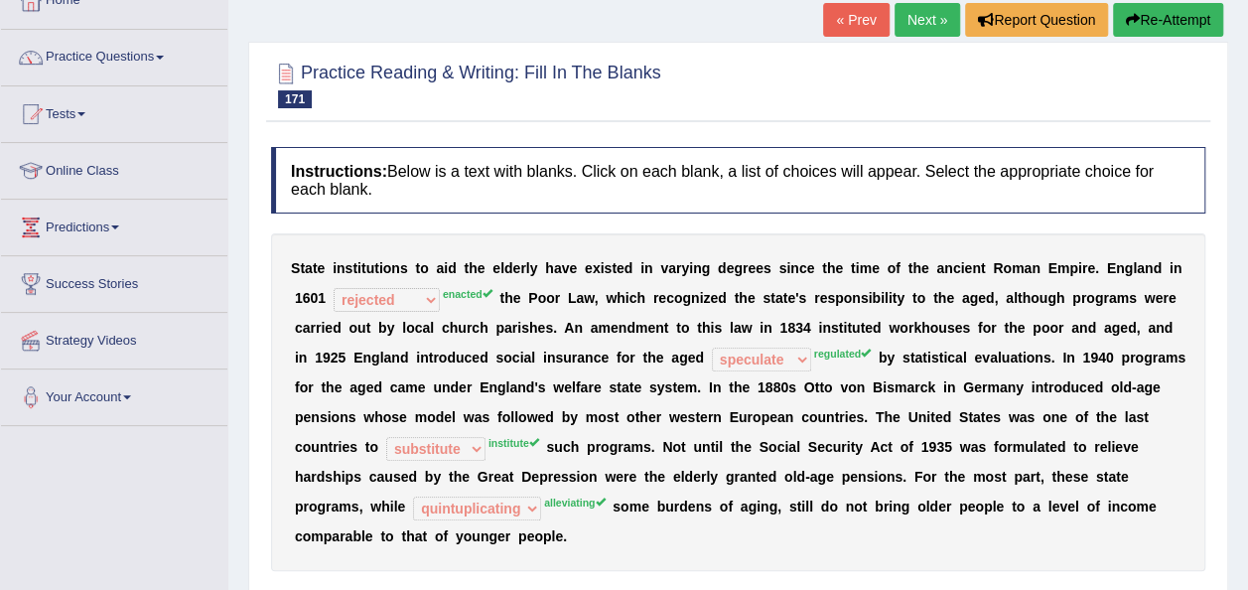
scroll to position [119, 0]
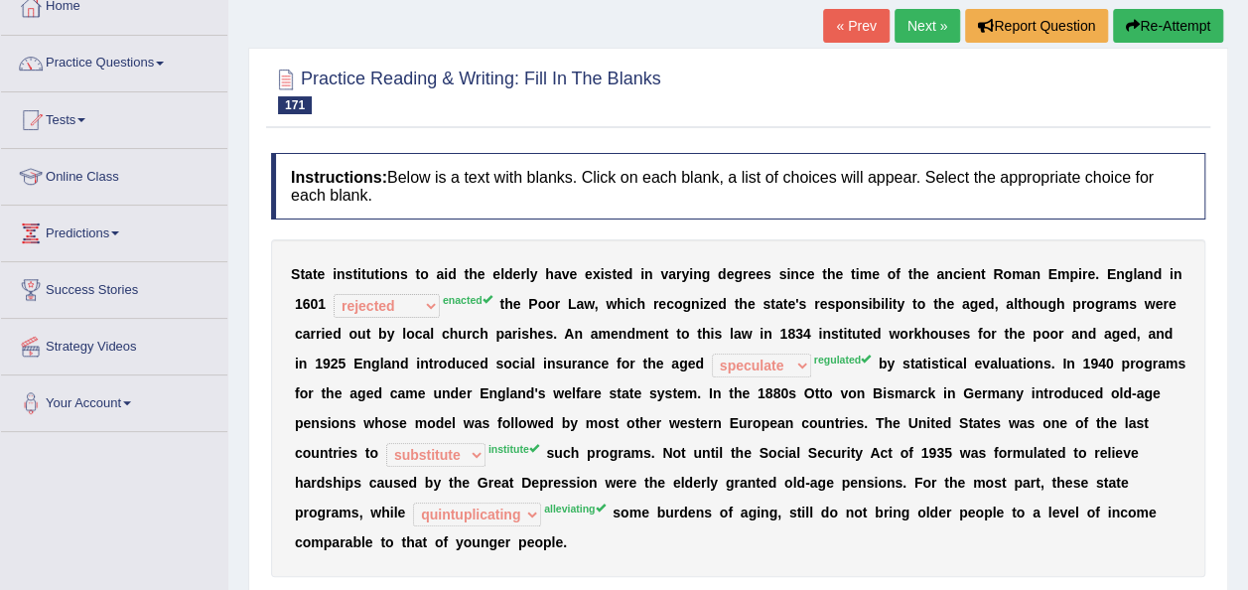
click at [938, 29] on link "Next »" at bounding box center [928, 26] width 66 height 34
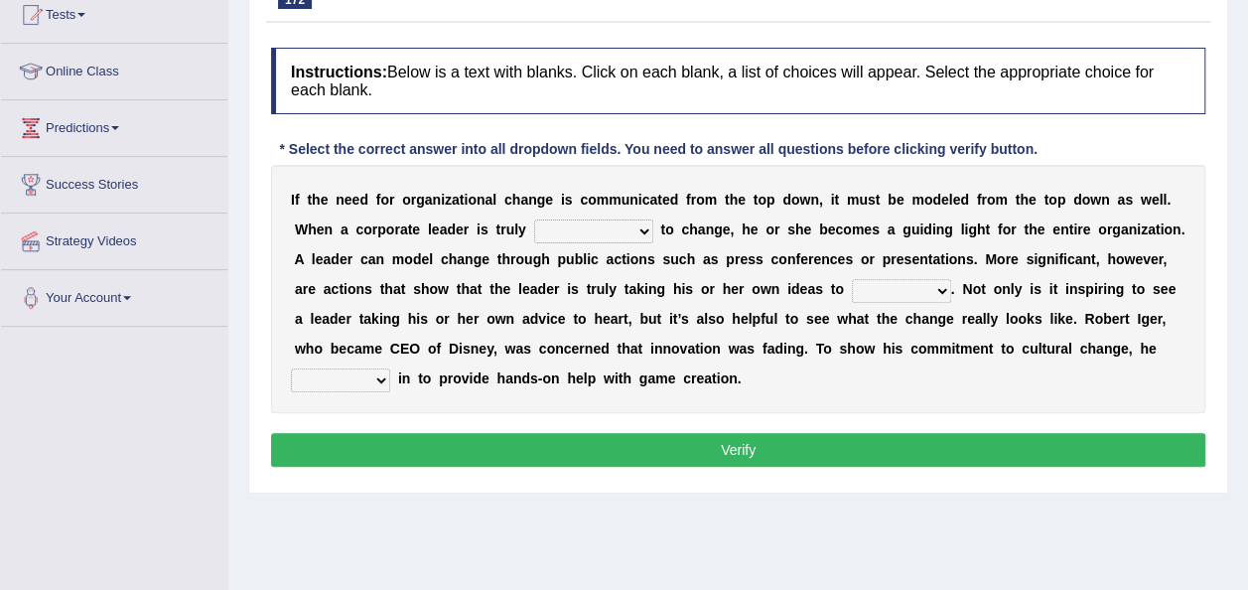
scroll to position [264, 0]
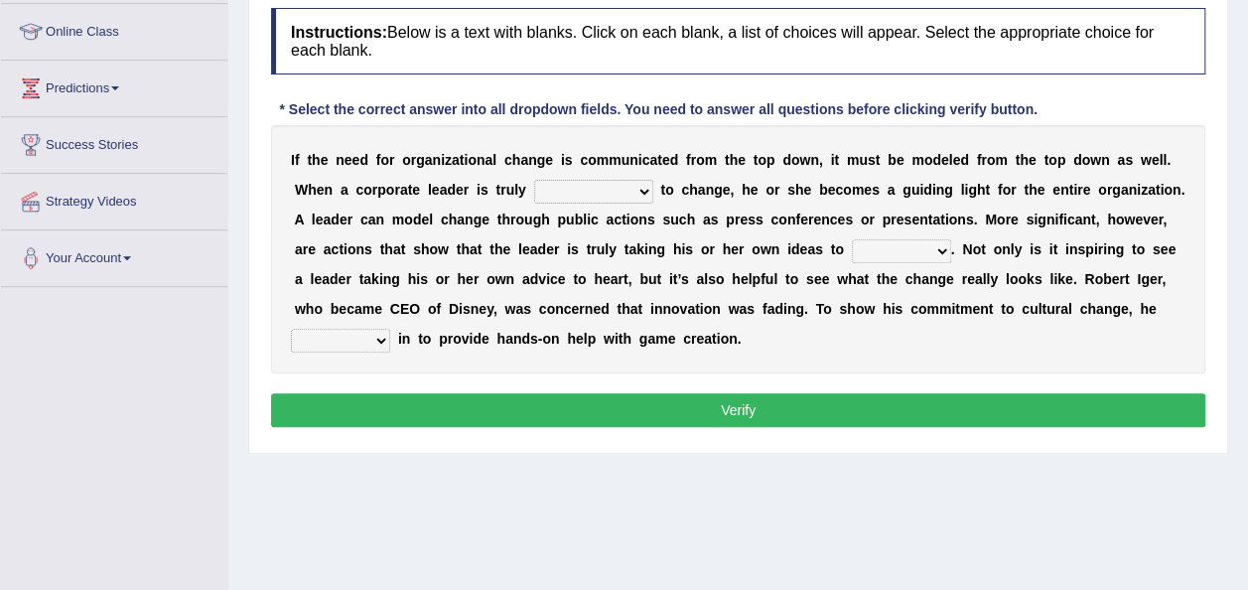
drag, startPoint x: 0, startPoint y: 0, endPoint x: 614, endPoint y: -57, distance: 616.3
click at [614, 0] on html "Toggle navigation Home Practice Questions Speaking Practice Read Aloud Repeat S…" at bounding box center [624, 31] width 1248 height 590
click at [645, 187] on select "transmitted admitted committed compromised" at bounding box center [593, 192] width 119 height 24
select select "committed"
click at [534, 180] on select "transmitted admitted committed compromised" at bounding box center [593, 192] width 119 height 24
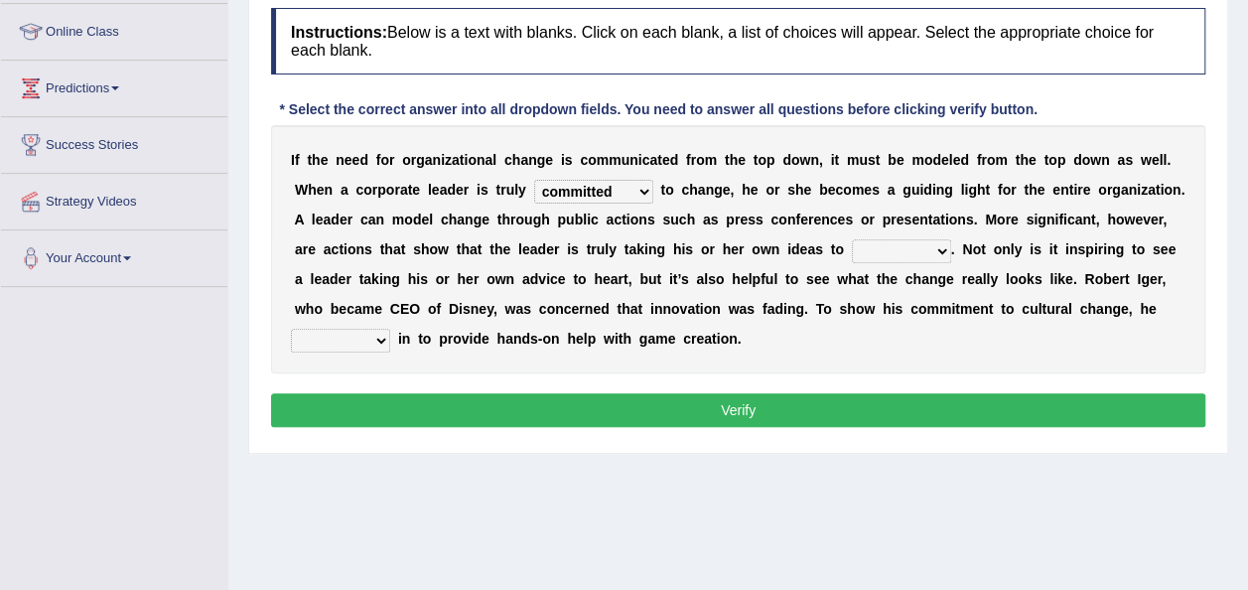
click at [939, 248] on select "change heart date use" at bounding box center [901, 251] width 99 height 24
select select "change"
click at [852, 239] on select "change heart date use" at bounding box center [901, 251] width 99 height 24
click at [383, 333] on select "jumped bumped eradicated chimed" at bounding box center [340, 341] width 99 height 24
select select "eradicated"
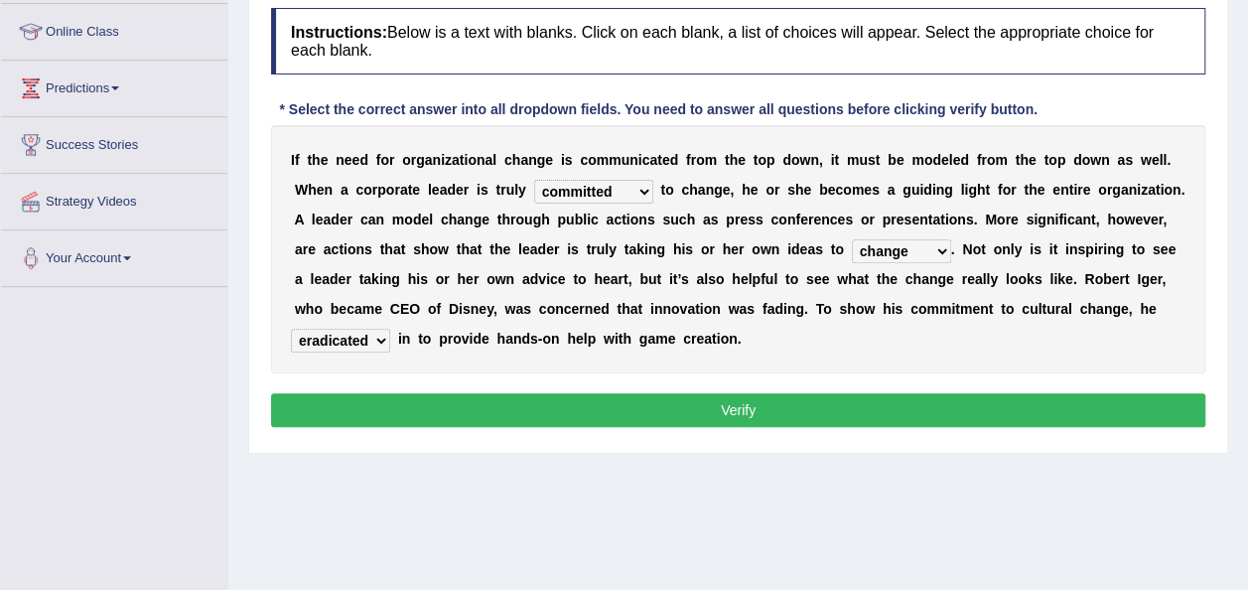
click at [291, 329] on select "jumped bumped eradicated chimed" at bounding box center [340, 341] width 99 height 24
click at [642, 403] on button "Verify" at bounding box center [738, 410] width 934 height 34
